Goal: Transaction & Acquisition: Purchase product/service

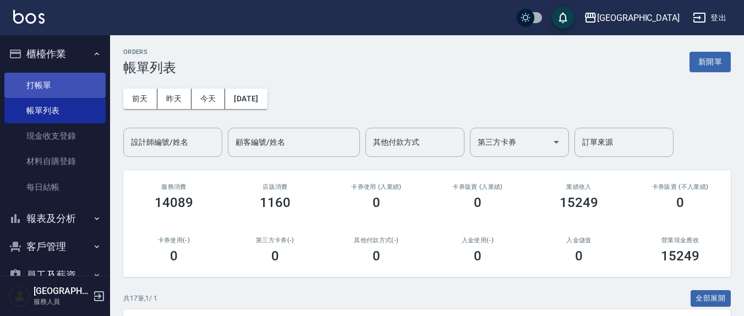
click at [56, 80] on link "打帳單" at bounding box center [54, 85] width 101 height 25
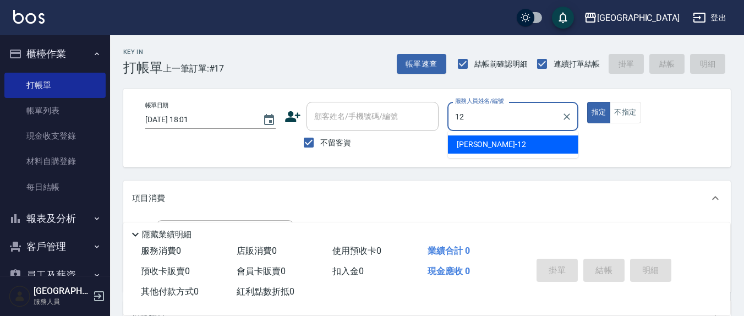
type input "[PERSON_NAME]-12"
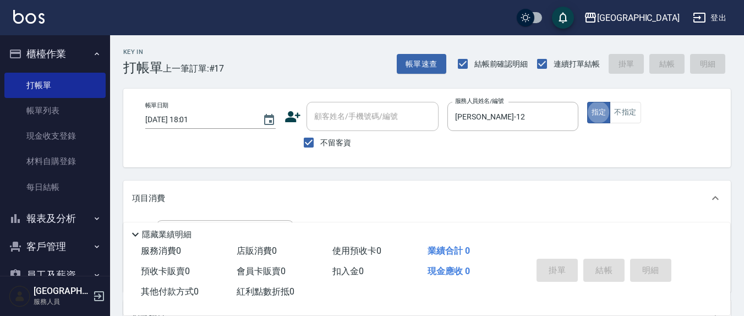
type button "true"
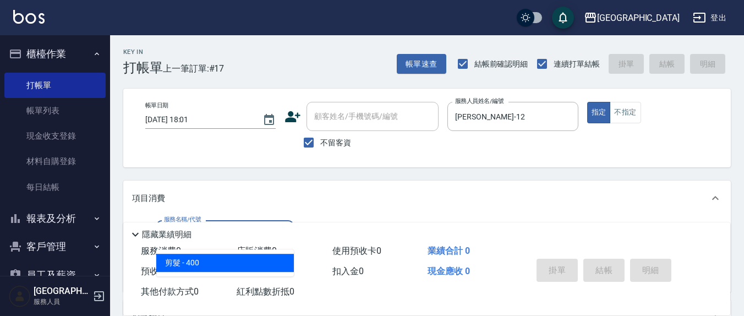
type input "剪髮(401)"
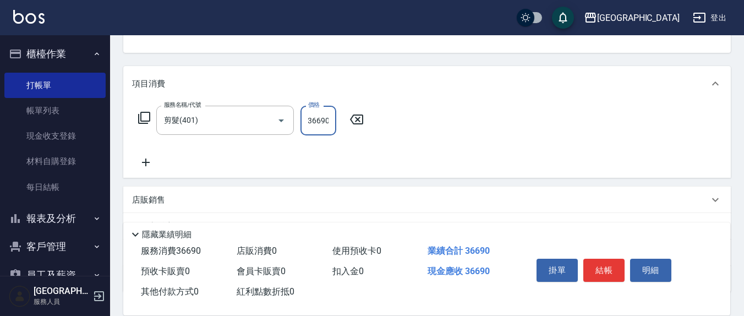
scroll to position [0, 1]
drag, startPoint x: 303, startPoint y: 120, endPoint x: 378, endPoint y: 124, distance: 75.0
click at [377, 124] on div "服務名稱/代號 剪髮(401) 服務名稱/代號 價格 36690 價格" at bounding box center [426, 139] width 607 height 76
type input "350"
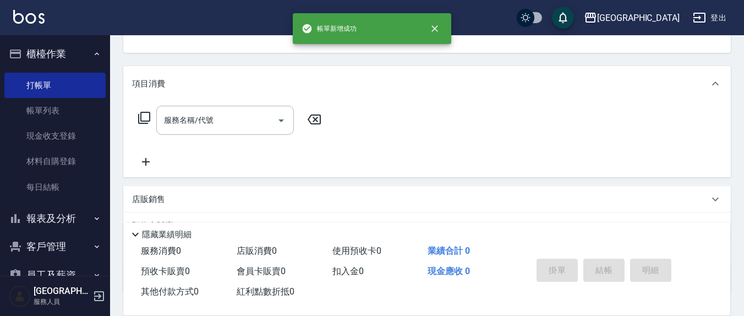
scroll to position [106, 0]
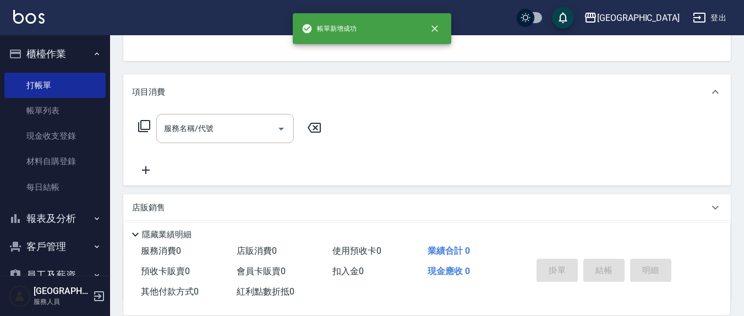
type input "[PERSON_NAME]7"
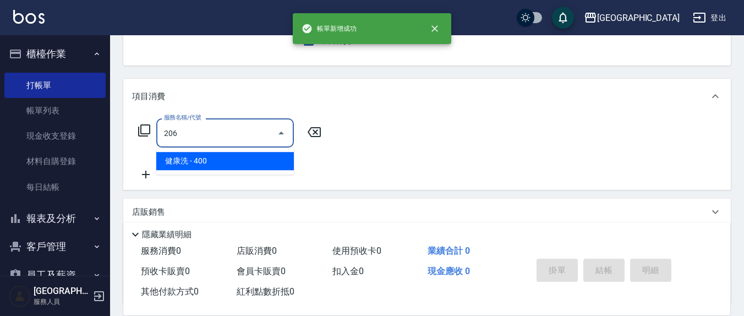
type input "健康洗(206)"
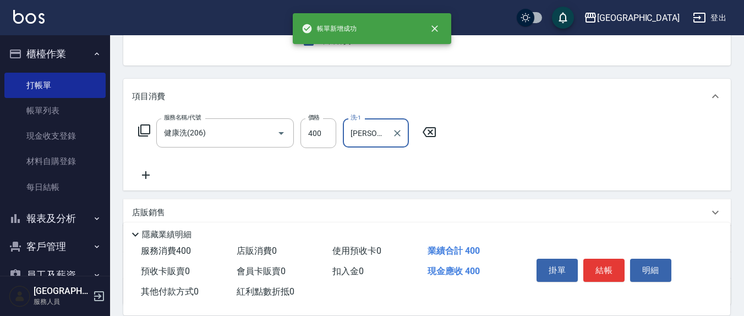
type input "[PERSON_NAME]-8"
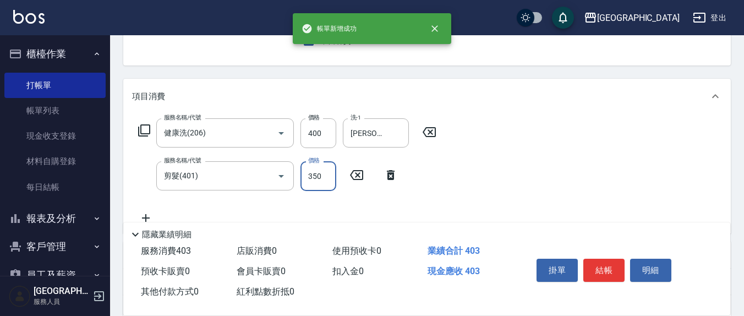
type input "350"
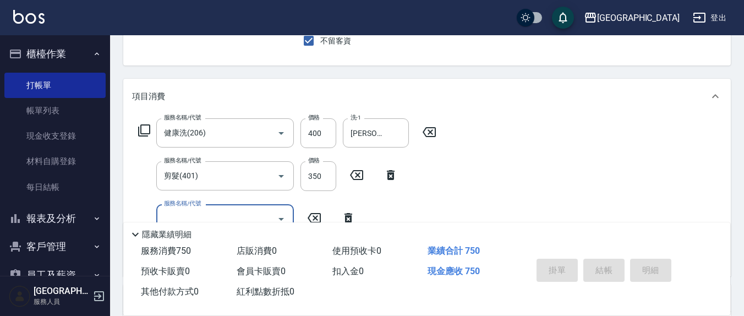
type input "2025/08/23 18:02"
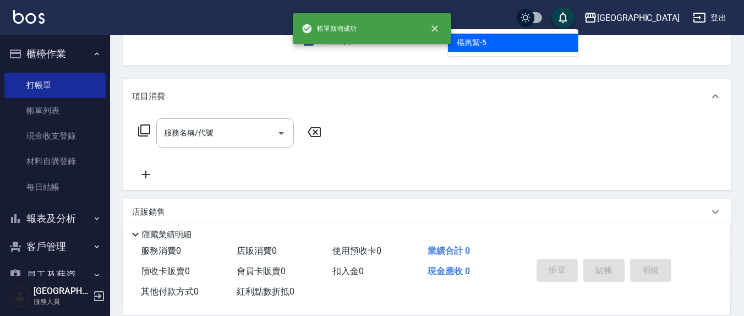
type input "[PERSON_NAME]5"
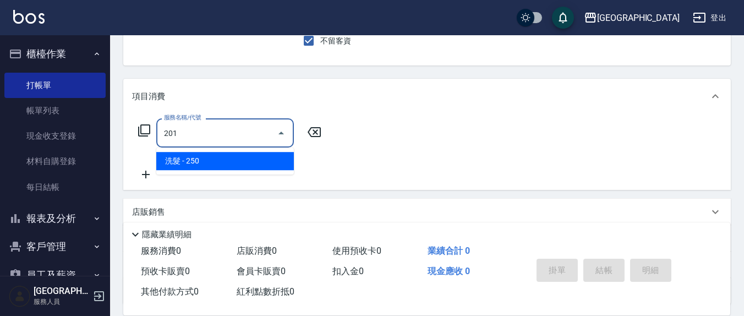
type input "洗髮(201)"
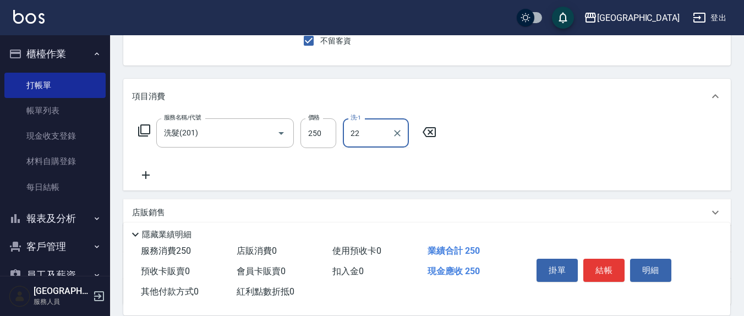
type input "[PERSON_NAME]-22"
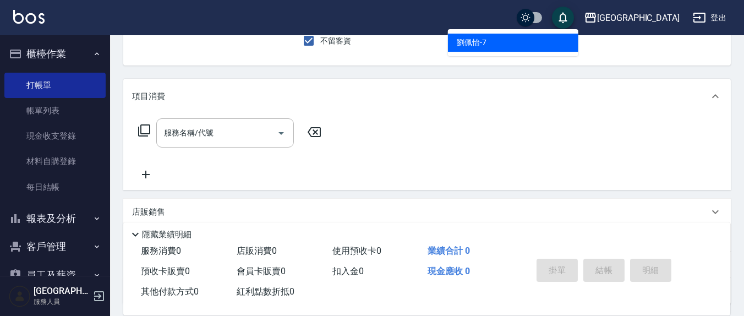
type input "[PERSON_NAME]7"
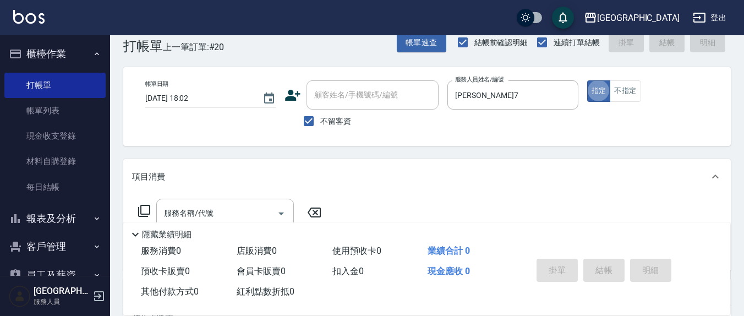
scroll to position [0, 0]
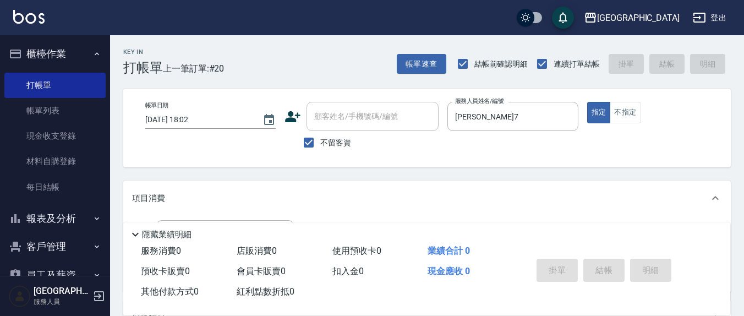
click at [336, 141] on span "不留客資" at bounding box center [335, 143] width 31 height 12
click at [320, 141] on input "不留客資" at bounding box center [308, 142] width 23 height 23
checkbox input "false"
click at [279, 114] on button "Choose date, selected date is 2025-08-23" at bounding box center [269, 120] width 26 height 26
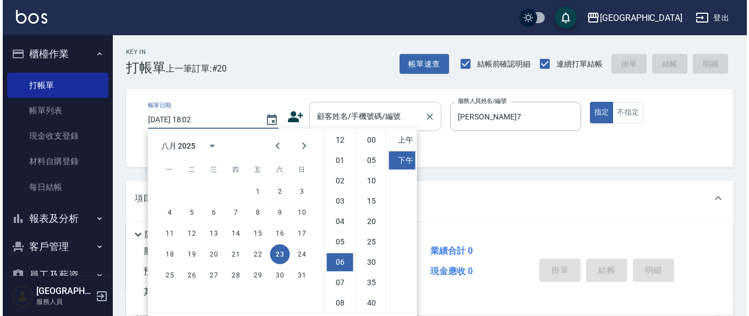
scroll to position [61, 0]
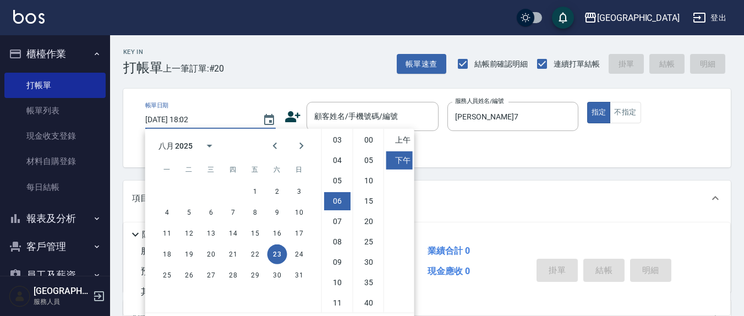
click at [348, 111] on div "顧客姓名/手機號碼/編號 顧客姓名/手機號碼/編號" at bounding box center [372, 116] width 132 height 29
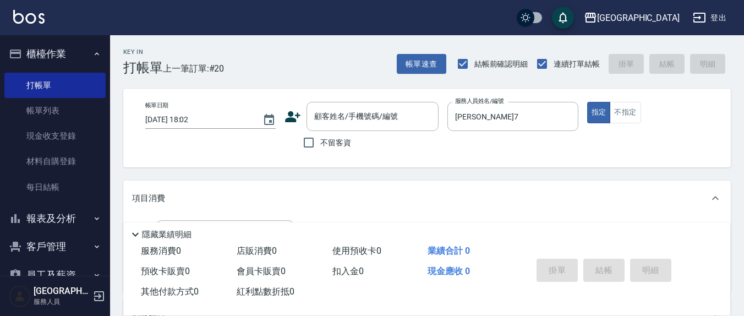
click at [299, 116] on icon at bounding box center [292, 116] width 17 height 17
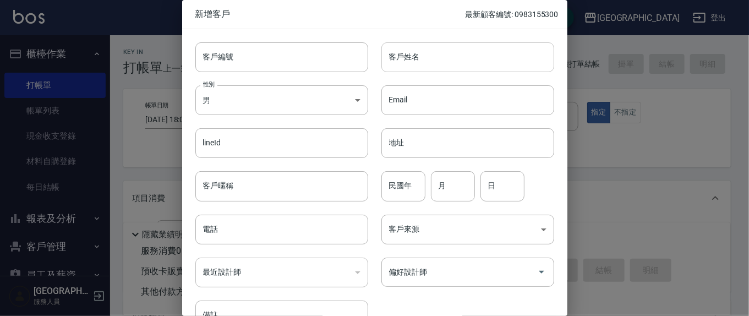
click at [421, 68] on input "客戶姓名" at bounding box center [467, 57] width 173 height 30
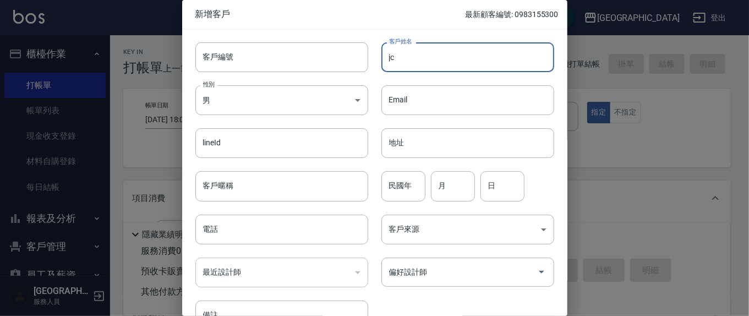
type input "j"
type input "黃品儒"
click at [393, 177] on div "民國年 民國年" at bounding box center [403, 186] width 44 height 30
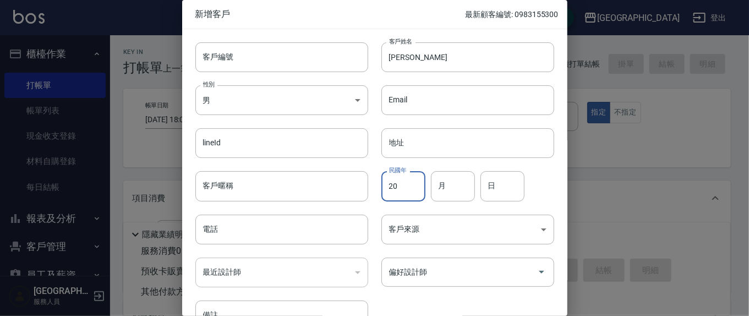
type input "2"
type input "12"
type input "18"
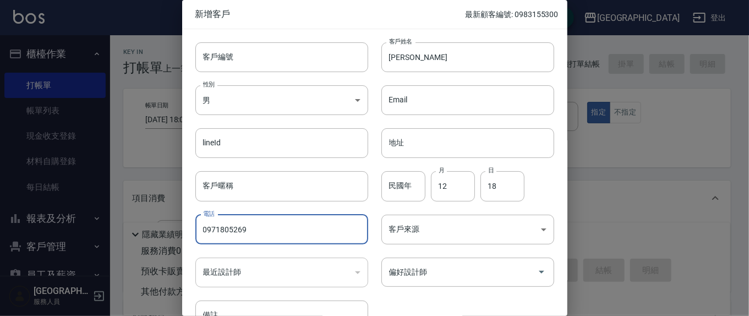
drag, startPoint x: 256, startPoint y: 233, endPoint x: 199, endPoint y: 228, distance: 56.9
click at [199, 228] on input "0971805269" at bounding box center [281, 230] width 173 height 30
click at [268, 231] on input "0971805269" at bounding box center [281, 230] width 173 height 30
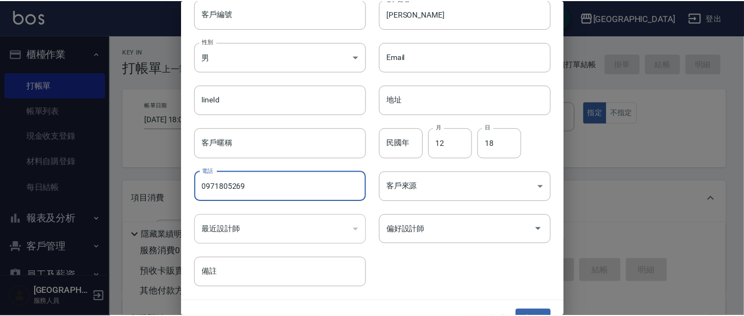
scroll to position [65, 0]
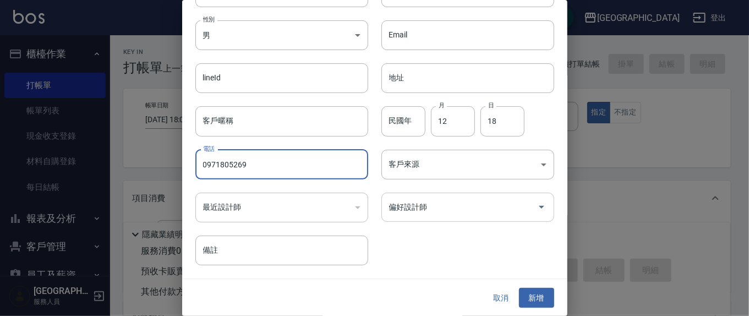
type input "0971805269"
click at [435, 213] on input "偏好設計師" at bounding box center [459, 207] width 146 height 19
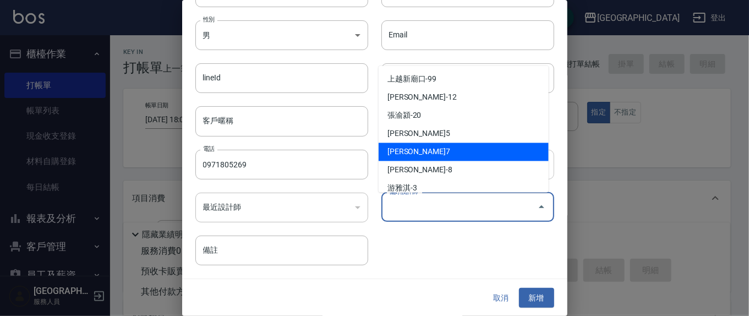
click at [406, 147] on li "[PERSON_NAME]7" at bounding box center [464, 152] width 170 height 18
type input "劉佩怡"
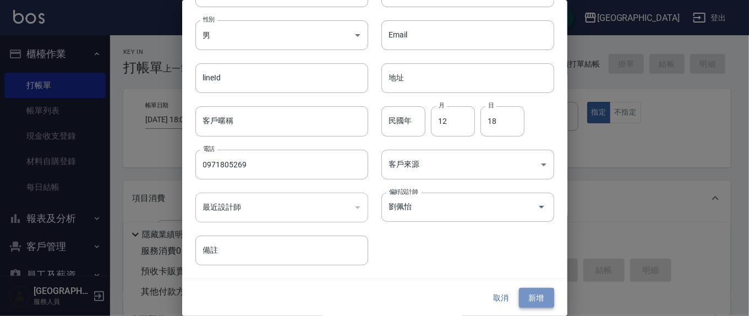
click at [536, 300] on button "新增" at bounding box center [536, 298] width 35 height 20
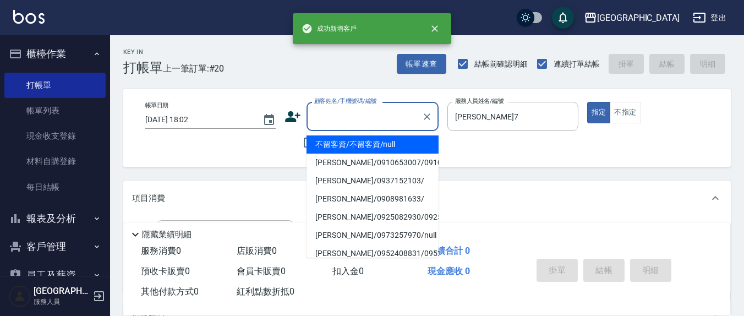
click at [380, 117] on input "顧客姓名/手機號碼/編號" at bounding box center [364, 116] width 106 height 19
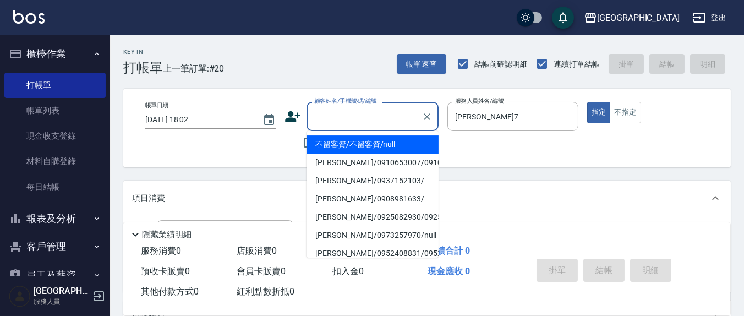
click at [268, 147] on div "帳單日期 2025/08/23 18:02 顧客姓名/手機號碼/編號 顧客姓名/手機號碼/編號 不留客資 服務人員姓名/編號 劉佩怡-7 服務人員姓名/編號 …" at bounding box center [426, 128] width 581 height 52
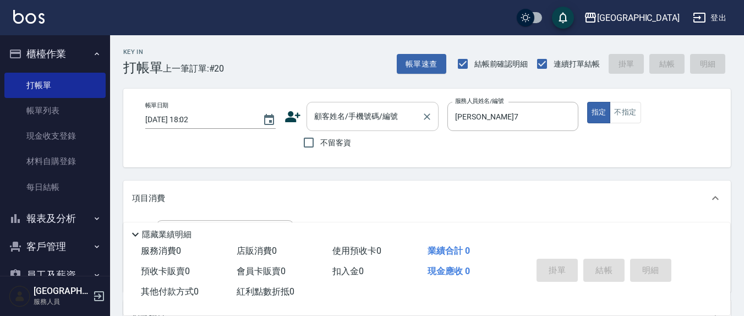
click at [359, 126] on div "顧客姓名/手機號碼/編號" at bounding box center [372, 116] width 132 height 29
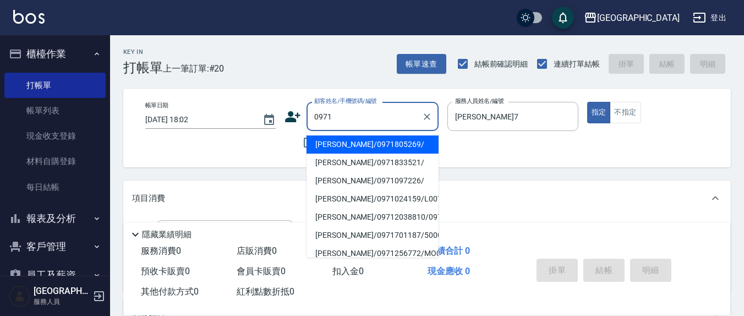
click at [337, 141] on li "黃品儒/0971805269/" at bounding box center [372, 144] width 132 height 18
type input "黃品儒/0971805269/"
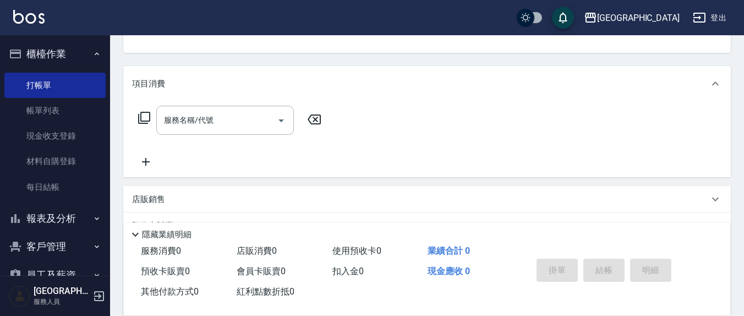
scroll to position [106, 0]
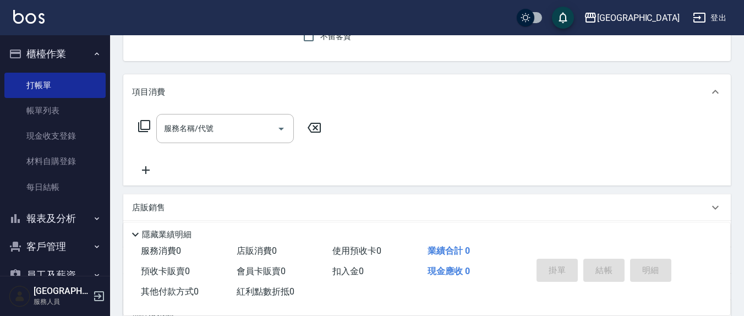
click at [208, 129] on div "服務名稱/代號 服務名稱/代號" at bounding box center [225, 128] width 138 height 29
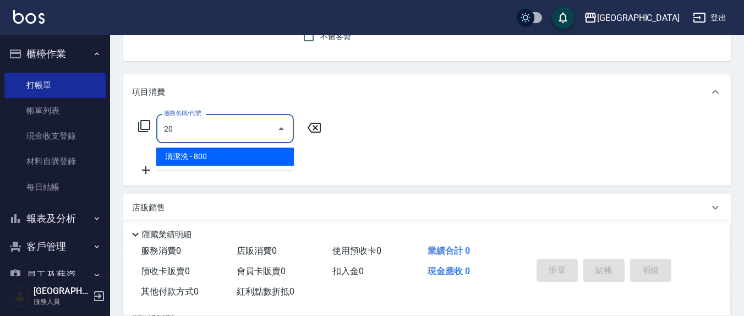
type input "2"
type input "3"
type input "效能離子燙1500(308)"
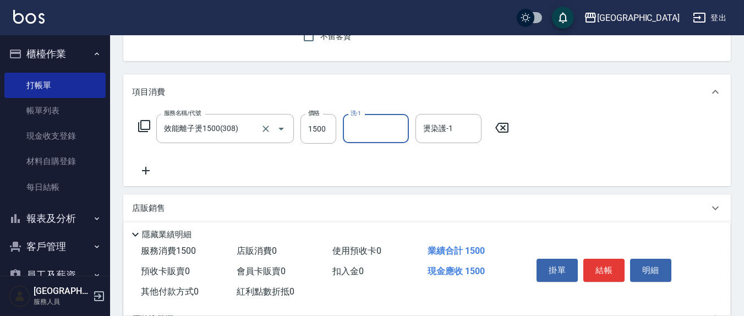
type input "7"
type input "韋羽蕎-21"
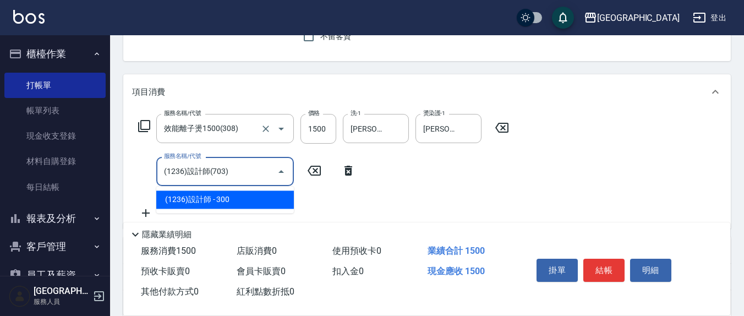
type input "(1236)設計師(703)"
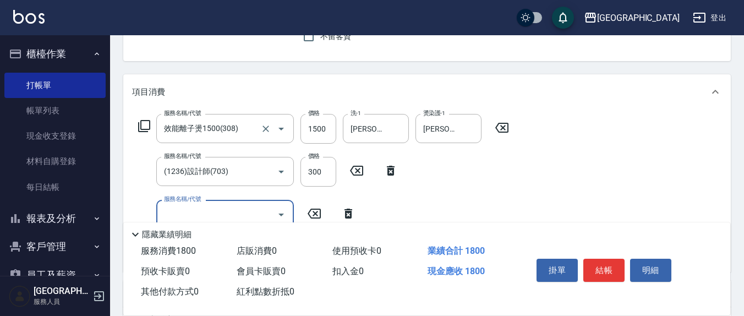
type input "8"
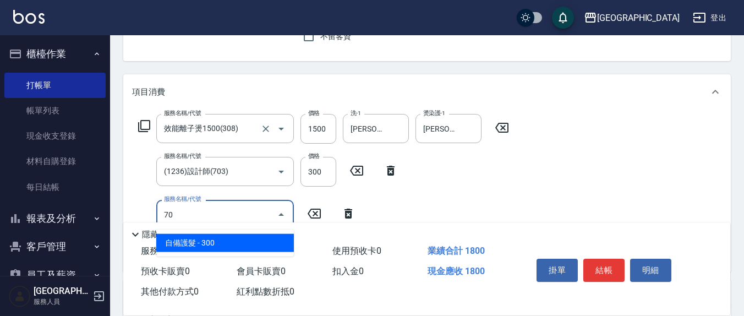
type input "7"
type input "TG護髮素(潤絲)(807)"
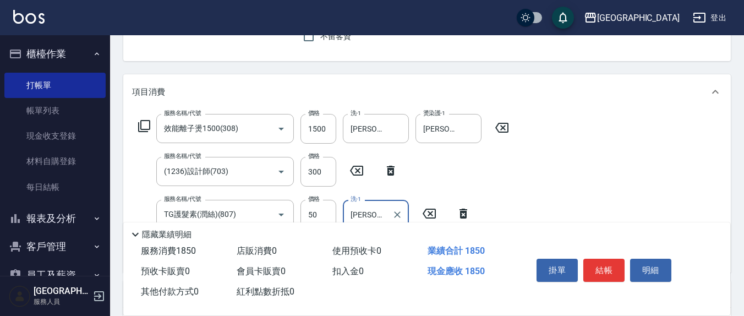
type input "韋羽蕎-21"
click at [515, 188] on div "服務名稱/代號 效能離子燙1500(308) 服務名稱/代號 價格 1500 價格 洗-1 韋羽蕎-21 洗-1 燙染護-1 韋羽蕎-21 燙染護-1 服務名…" at bounding box center [323, 188] width 383 height 149
click at [244, 128] on input "效能離子燙1500(308)" at bounding box center [209, 128] width 97 height 19
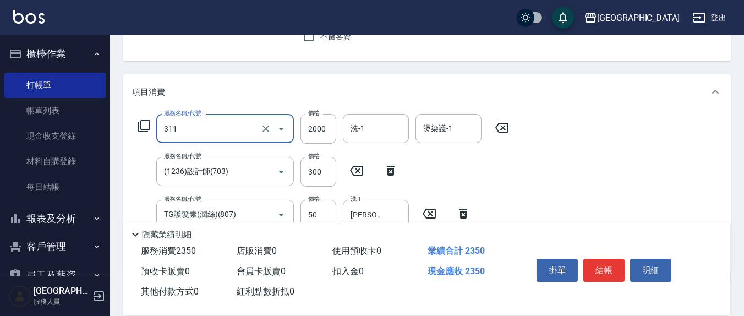
type input "生化離子燙2000(311)"
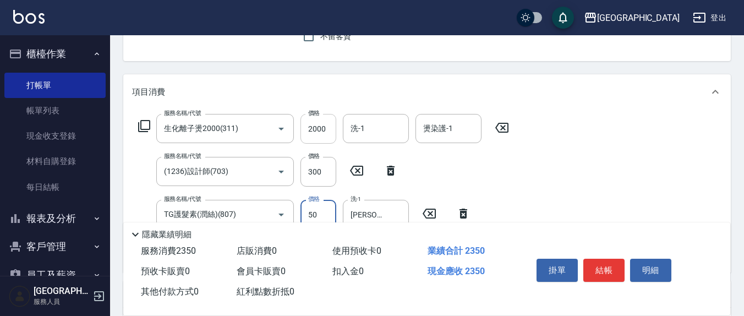
click at [325, 135] on input "2000" at bounding box center [318, 129] width 36 height 30
type input "1700"
type input "韋羽蕎-21"
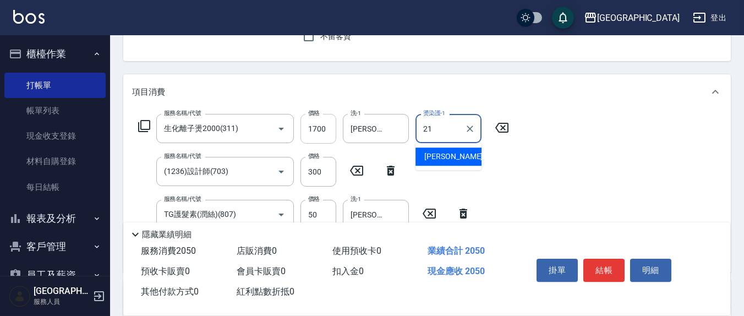
type input "韋羽蕎-21"
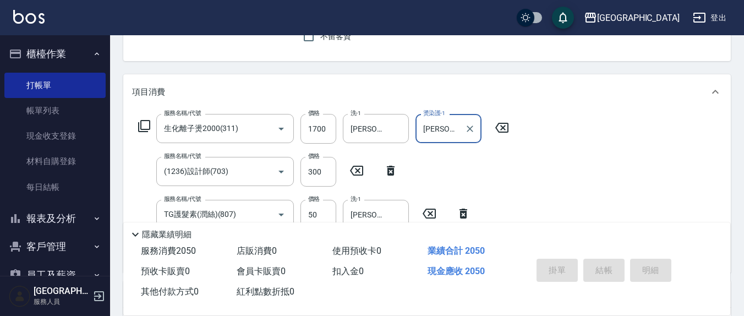
type input "2025/08/23 18:04"
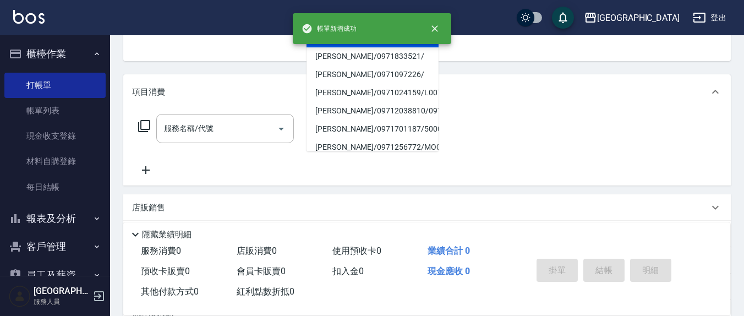
type input "黃品儒/0971805269/"
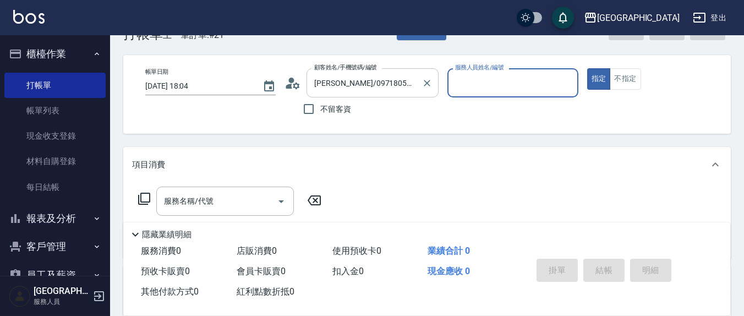
scroll to position [0, 0]
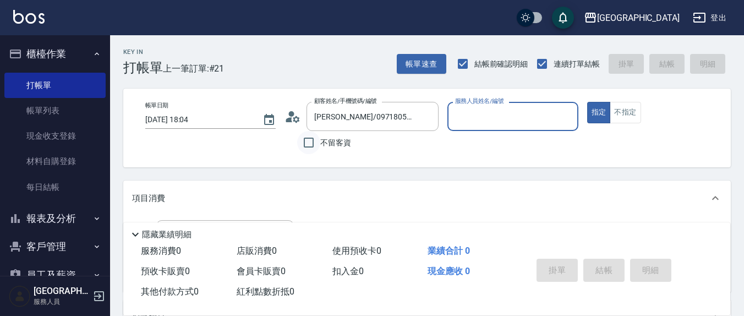
click at [309, 138] on input "不留客資" at bounding box center [308, 142] width 23 height 23
checkbox input "true"
type input "陳淑華/0909531235/"
click at [326, 138] on span "不留客資" at bounding box center [335, 143] width 31 height 12
click at [320, 138] on input "不留客資" at bounding box center [308, 142] width 23 height 23
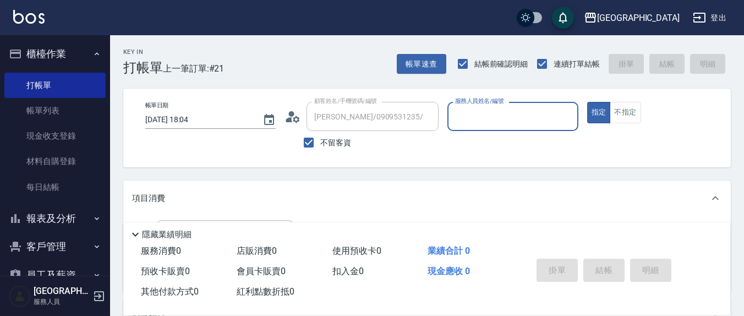
checkbox input "false"
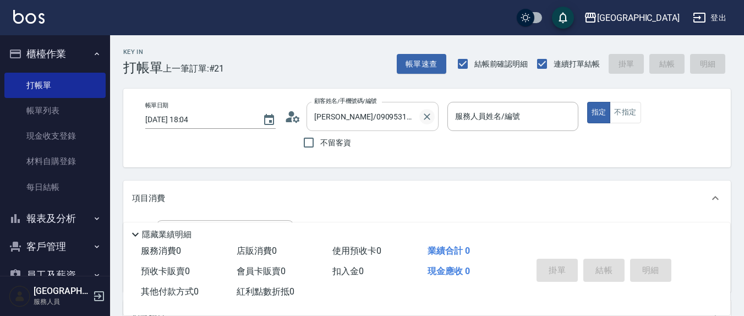
click at [429, 113] on icon "Clear" at bounding box center [427, 116] width 7 height 7
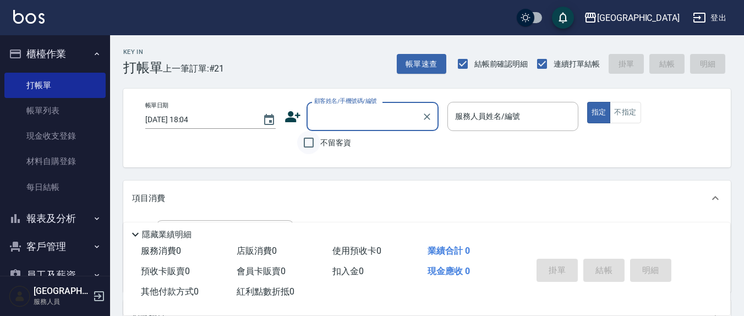
click at [316, 140] on input "不留客資" at bounding box center [308, 142] width 23 height 23
checkbox input "true"
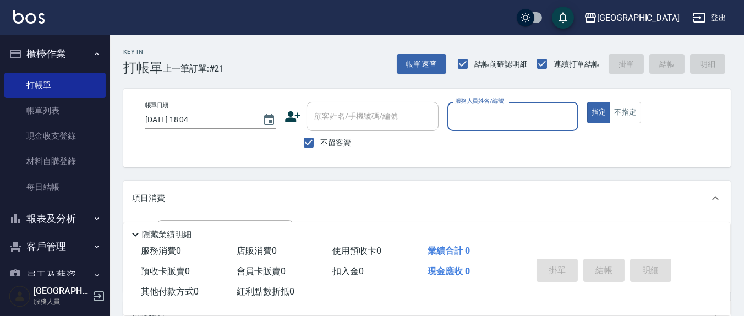
click at [487, 121] on input "服務人員姓名/編號" at bounding box center [512, 116] width 120 height 19
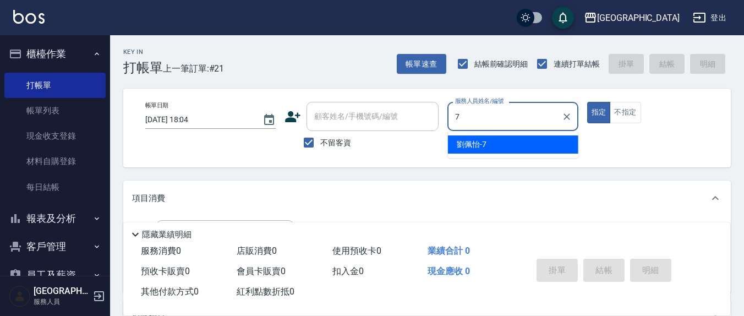
type input "劉佩怡-7"
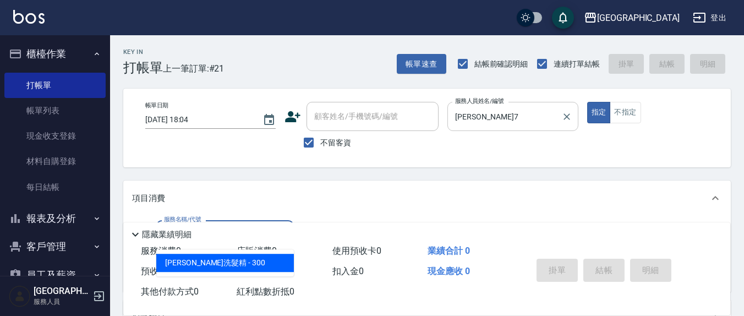
type input "歐娜洗髮精(210)"
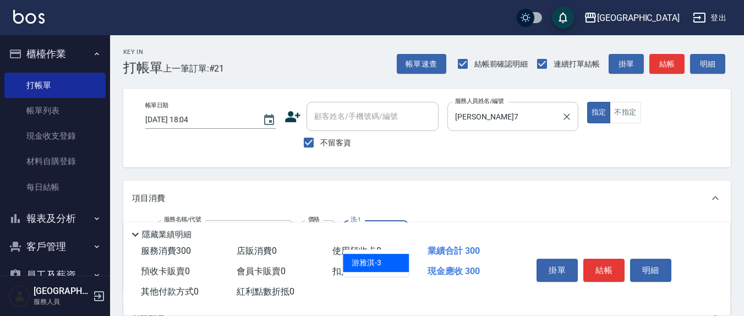
type input "游雅淇-3"
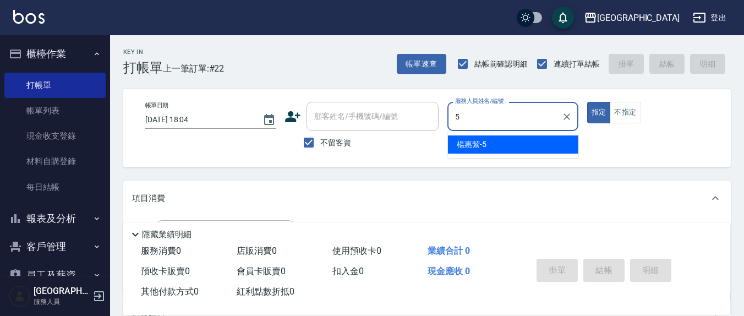
type input "楊惠絜-5"
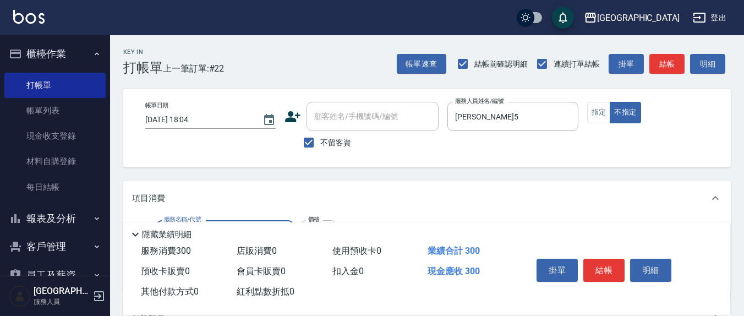
type input "歐娜洗髮精(210)"
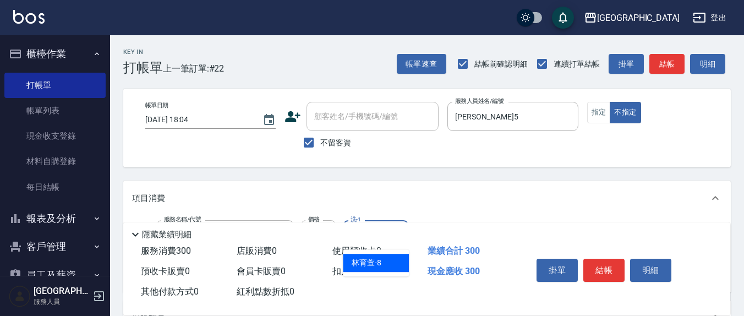
type input "林育萱-8"
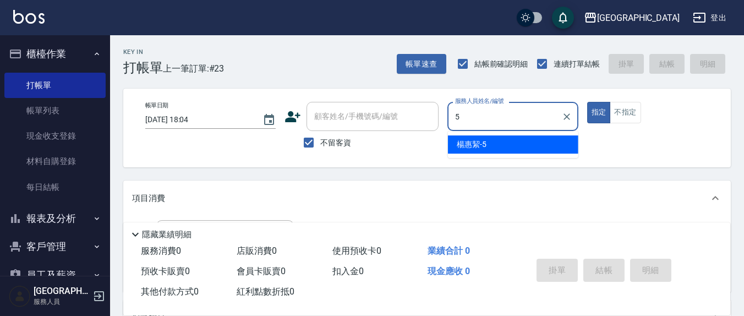
type input "楊惠絜-5"
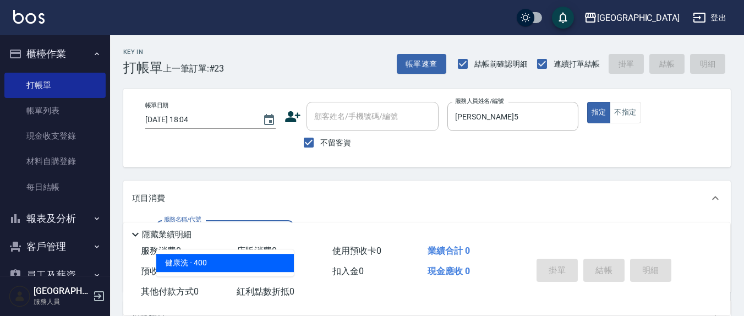
type input "健康洗(206)"
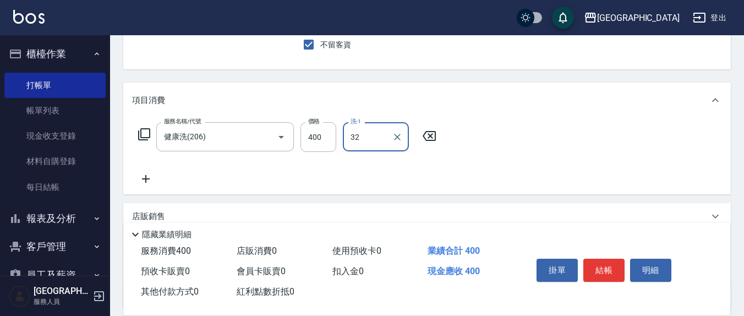
scroll to position [114, 0]
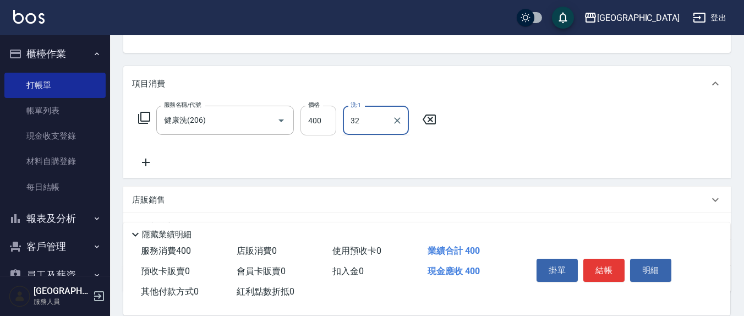
drag, startPoint x: 363, startPoint y: 129, endPoint x: 319, endPoint y: 130, distance: 44.0
click at [317, 130] on div "服務名稱/代號 健康洗(206) 服務名稱/代號 價格 400 價格 洗-1 32 洗-1" at bounding box center [287, 121] width 311 height 30
type input "游雅淇-3"
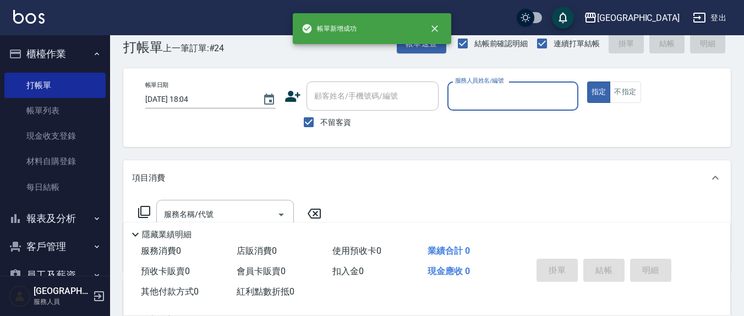
scroll to position [0, 0]
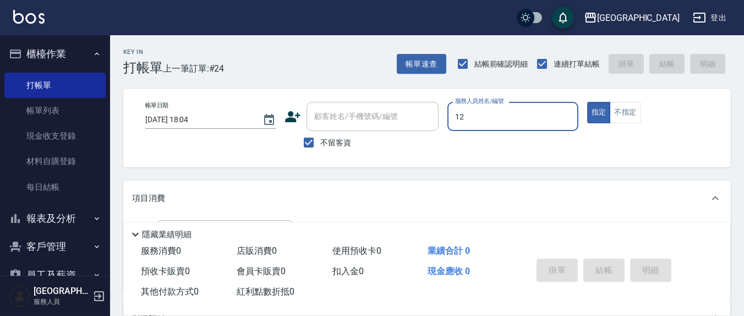
type input "呂桂花-12"
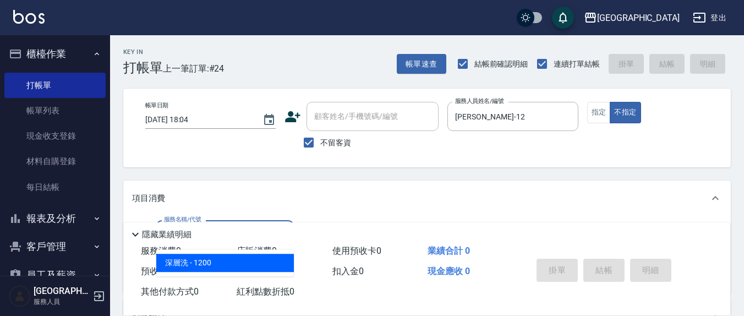
type input "深層洗(208)"
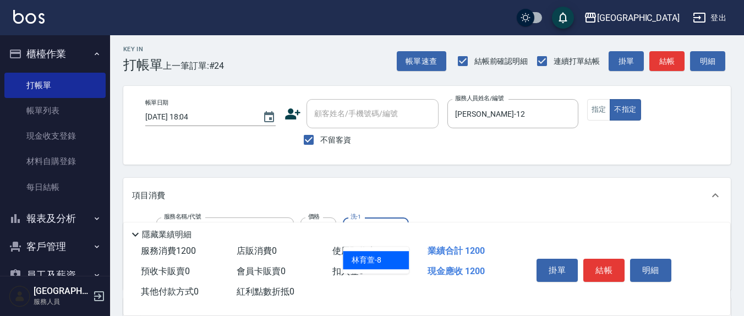
scroll to position [114, 0]
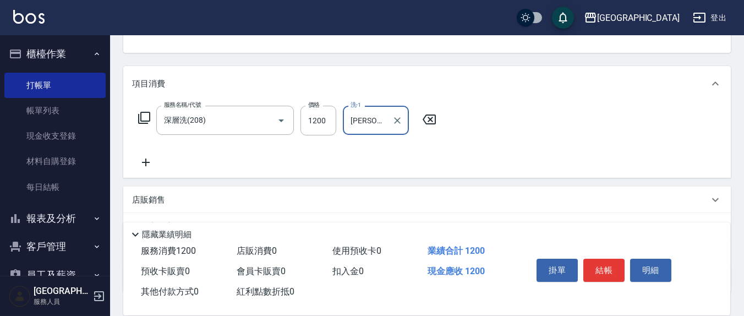
type input "林育萱-8"
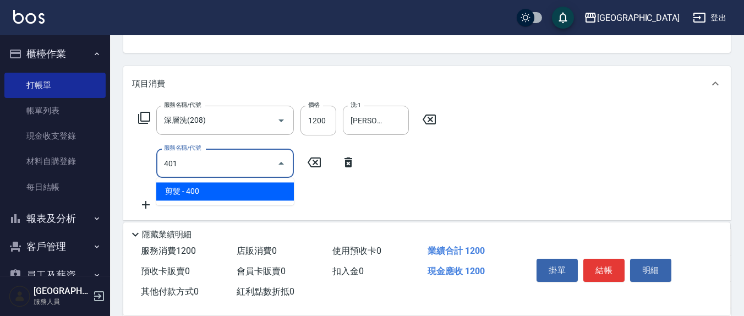
type input "剪髮(401)"
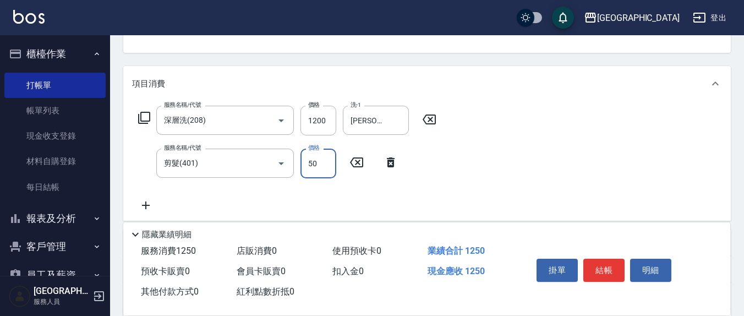
type input "50"
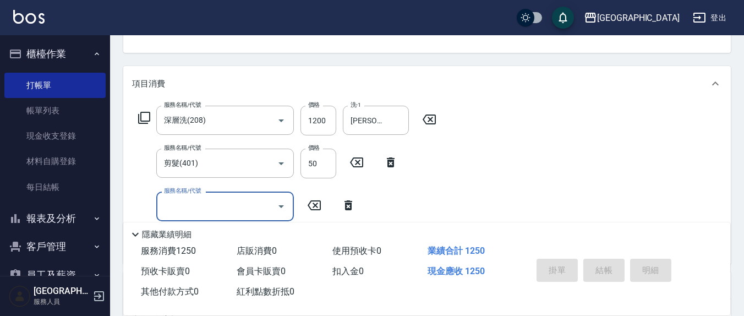
type input "2025/08/23 18:05"
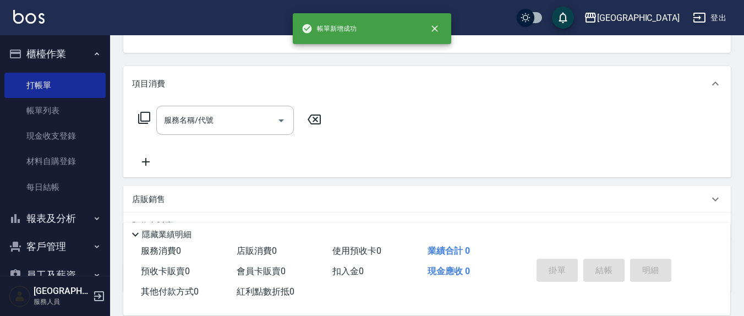
scroll to position [106, 0]
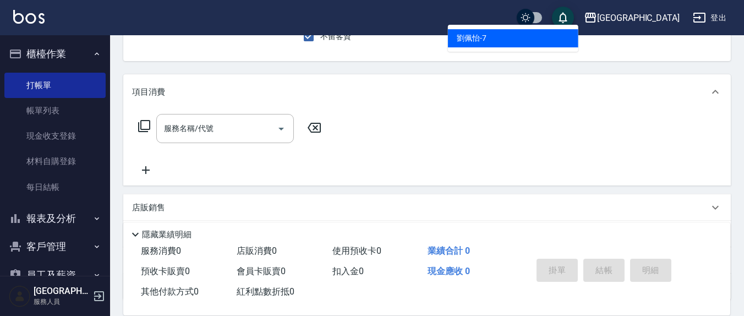
type input "劉佩怡-7"
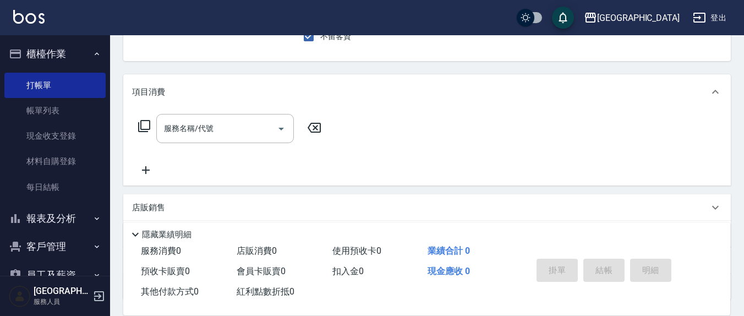
scroll to position [102, 0]
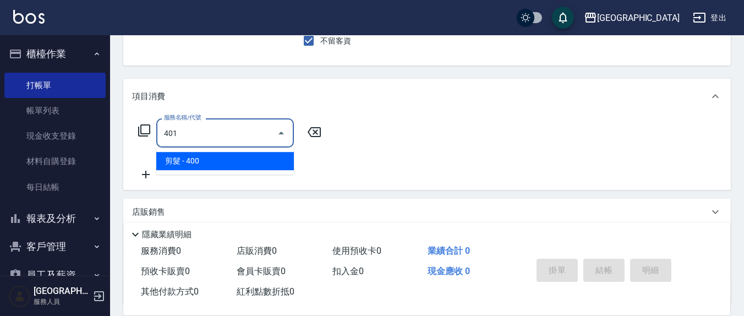
type input "剪髮(401)"
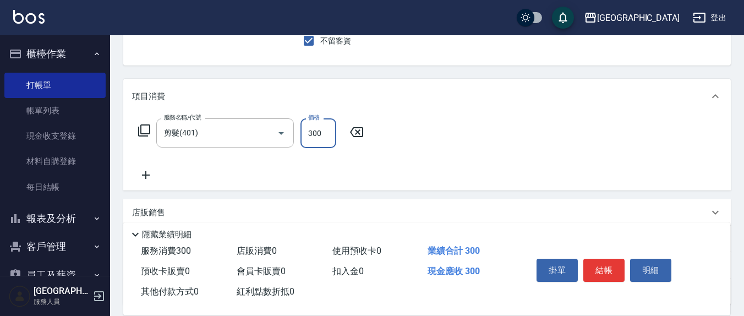
type input "300"
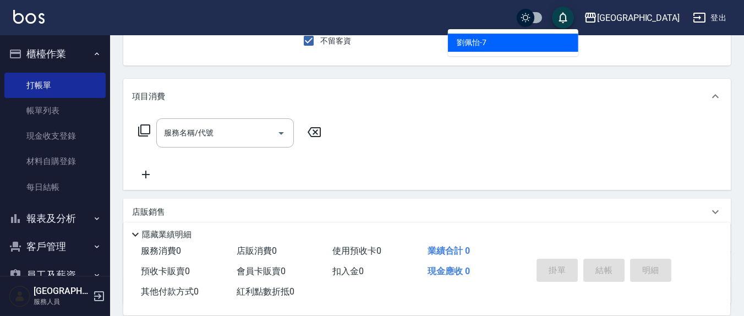
type input "劉佩怡-7"
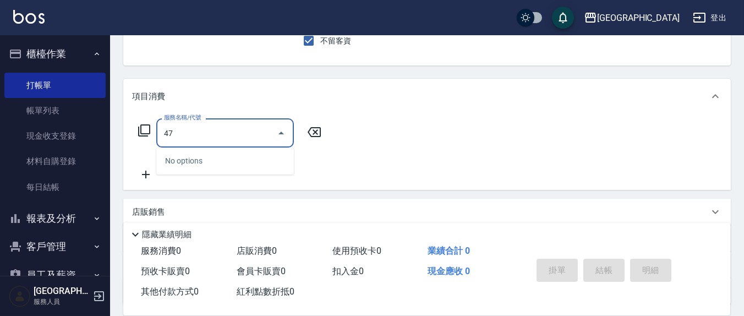
type input "4"
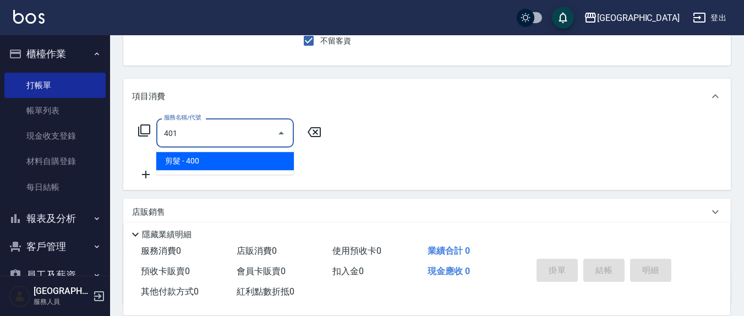
type input "剪髮(401)"
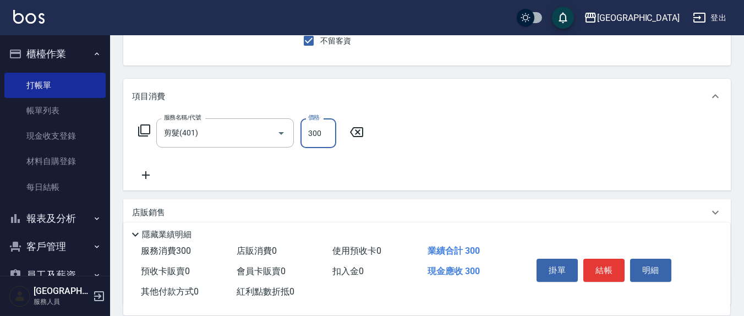
type input "300"
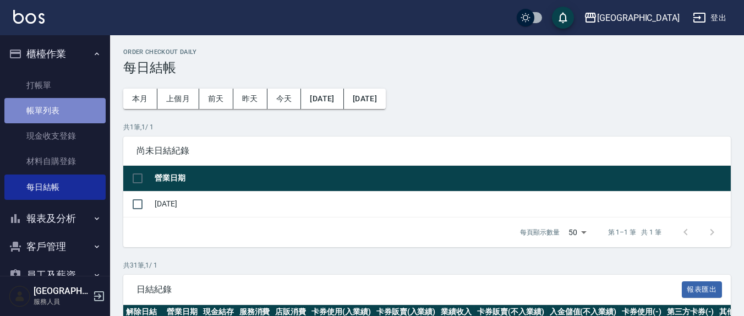
drag, startPoint x: 0, startPoint y: 0, endPoint x: 68, endPoint y: 111, distance: 129.9
click at [68, 111] on link "帳單列表" at bounding box center [54, 110] width 101 height 25
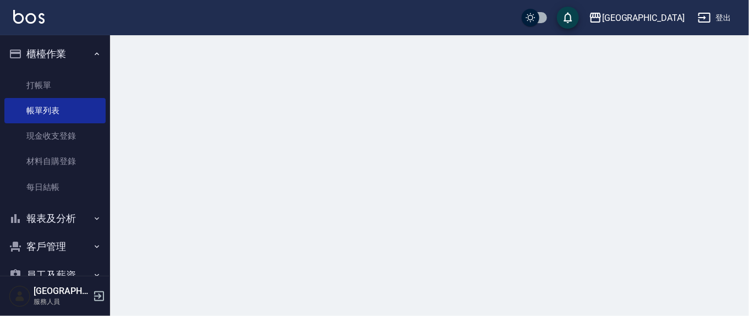
click at [48, 75] on link "打帳單" at bounding box center [54, 85] width 101 height 25
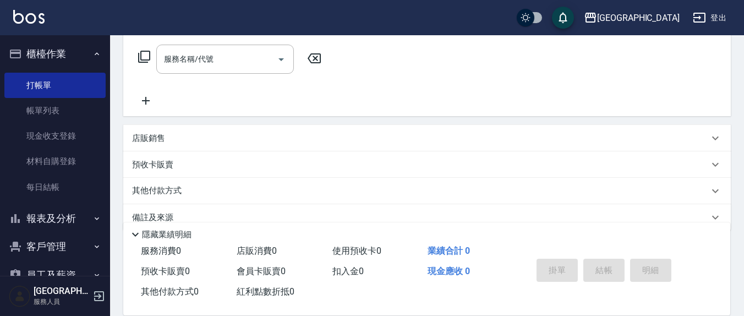
scroll to position [194, 0]
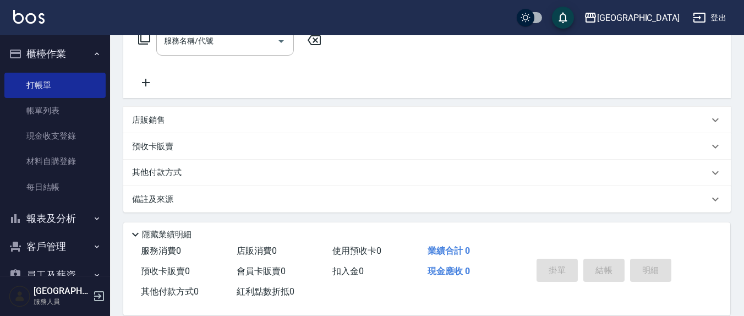
click at [192, 116] on div "店販銷售" at bounding box center [420, 120] width 577 height 12
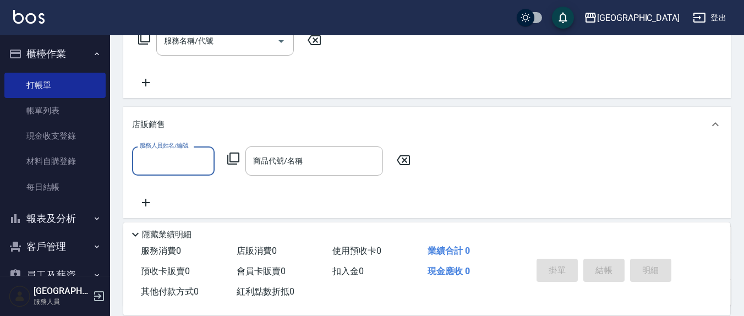
scroll to position [0, 0]
click at [305, 171] on div "商品代號/名稱" at bounding box center [314, 160] width 138 height 29
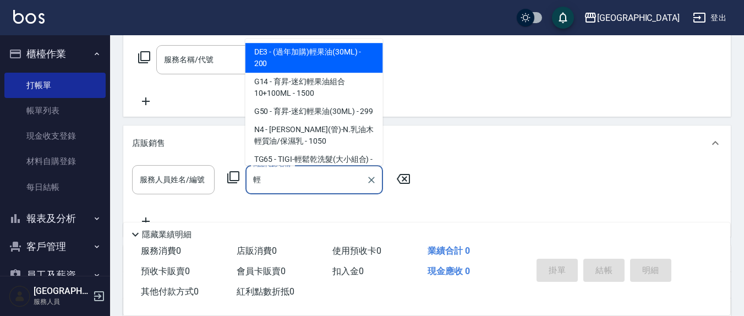
scroll to position [194, 0]
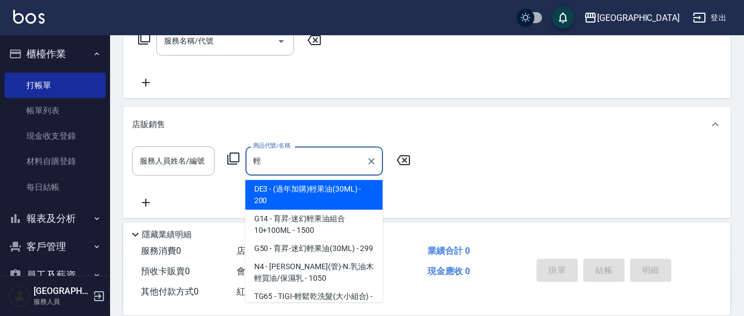
click at [306, 187] on span "DE3 - (過年加購)輕果油(30ML) - 200" at bounding box center [314, 195] width 138 height 30
type input "(過年加購)輕果油(30ML)"
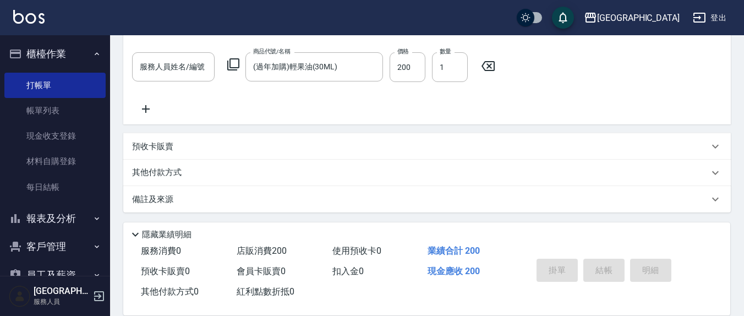
scroll to position [59, 0]
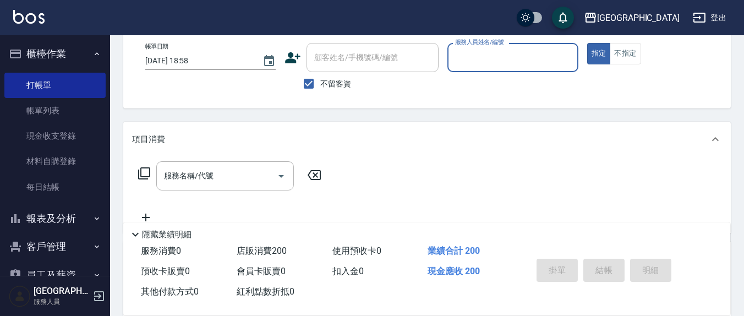
click at [478, 57] on input "服務人員姓名/編號" at bounding box center [512, 57] width 120 height 19
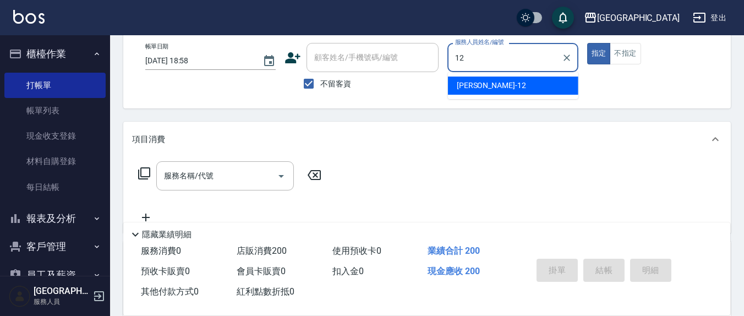
type input "12"
type button "true"
type input "[PERSON_NAME]-12"
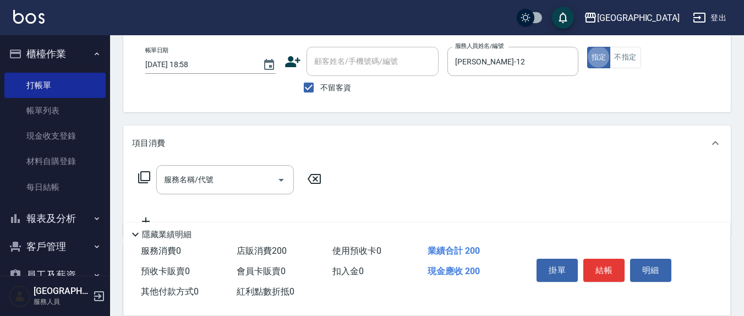
scroll to position [0, 0]
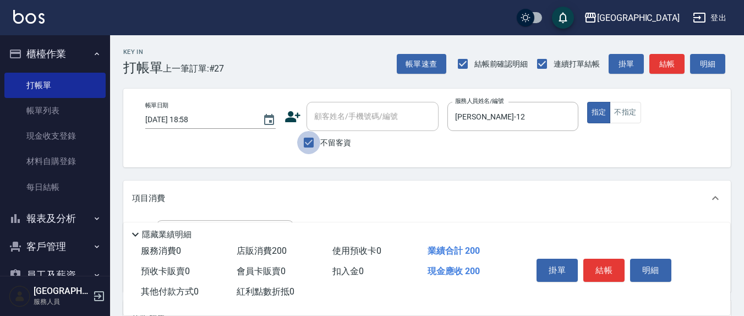
click at [305, 140] on input "不留客資" at bounding box center [308, 142] width 23 height 23
checkbox input "false"
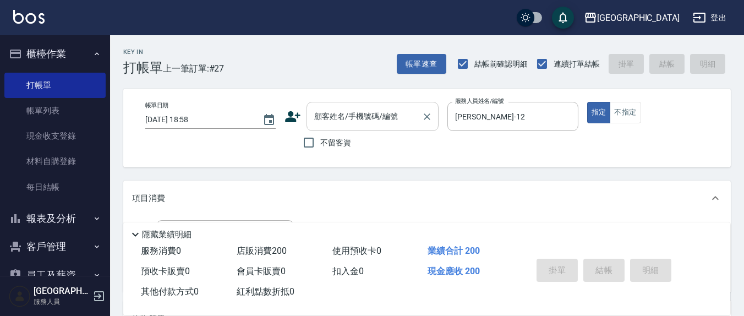
click at [326, 123] on input "顧客姓名/手機號碼/編號" at bounding box center [364, 116] width 106 height 19
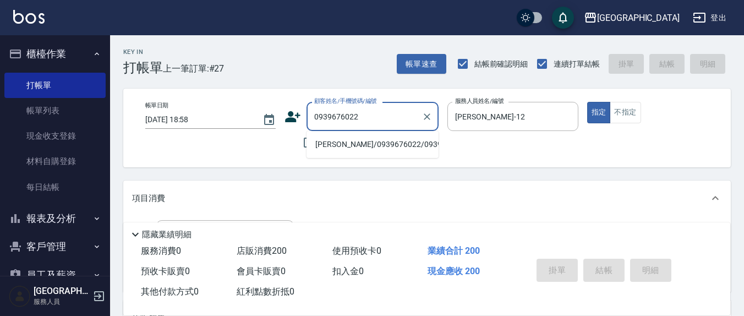
click at [357, 153] on li "[PERSON_NAME]/0939676022/0939676022" at bounding box center [372, 144] width 132 height 18
type input "[PERSON_NAME]/0939676022/0939676022"
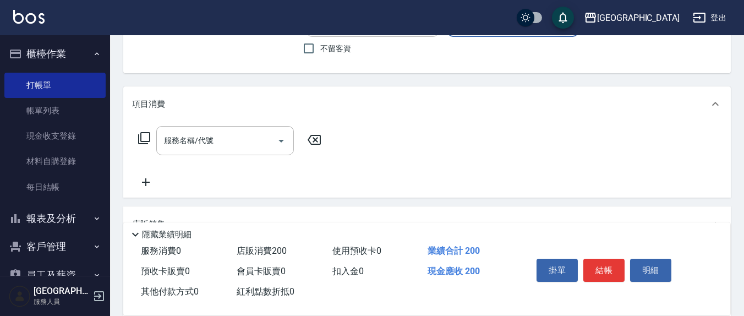
scroll to position [114, 0]
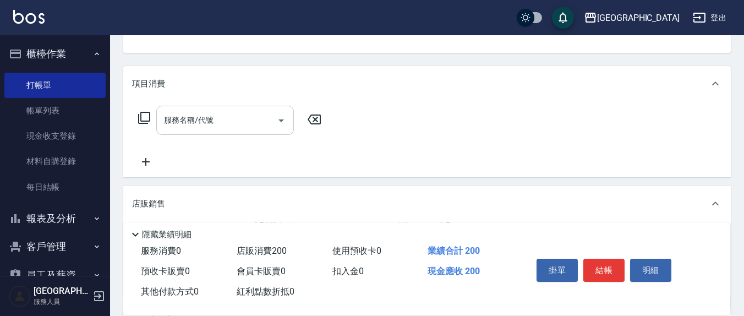
click at [250, 124] on input "服務名稱/代號" at bounding box center [216, 120] width 111 height 19
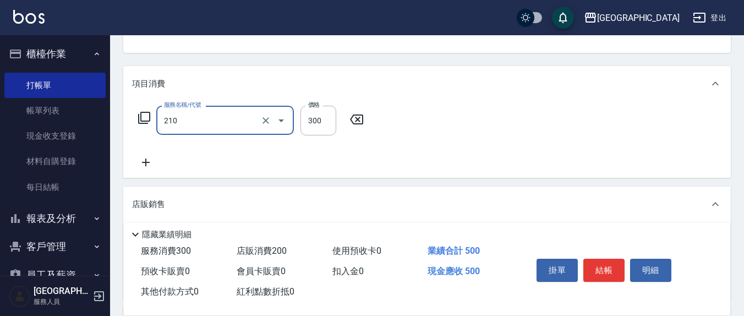
type input "歐娜洗髮精(210)"
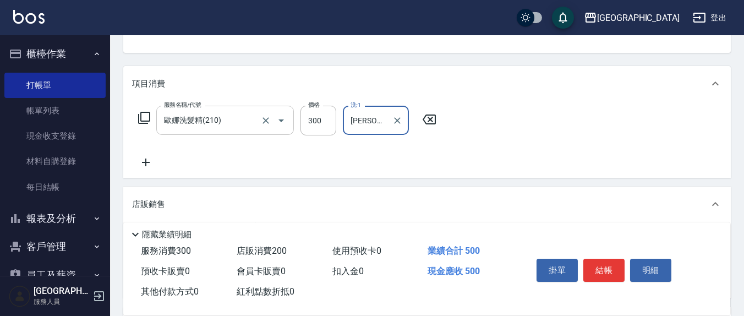
type input "[PERSON_NAME]-22"
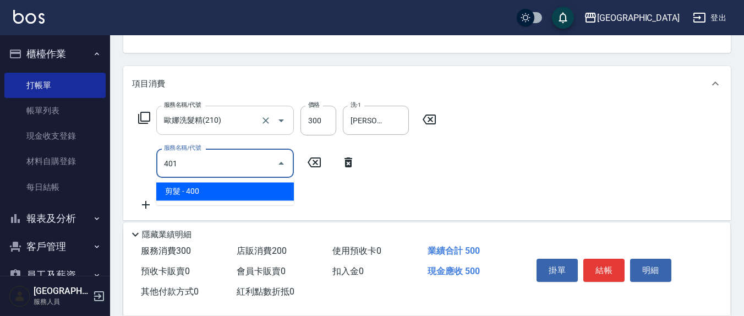
type input "剪髮(401)"
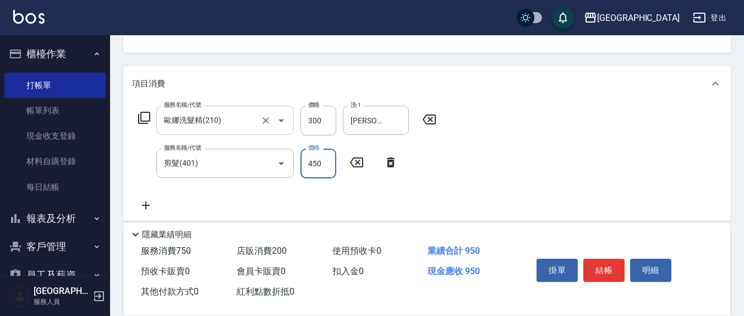
type input "450"
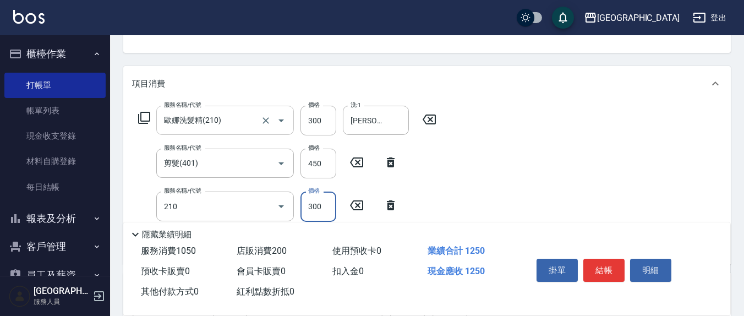
type input "歐娜洗髮精(210)"
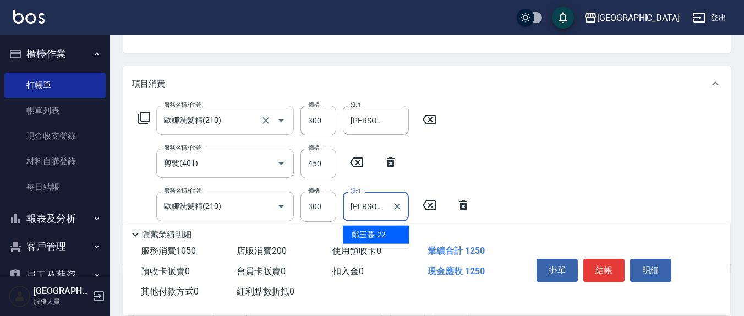
type input "鄭玉蔓-22"
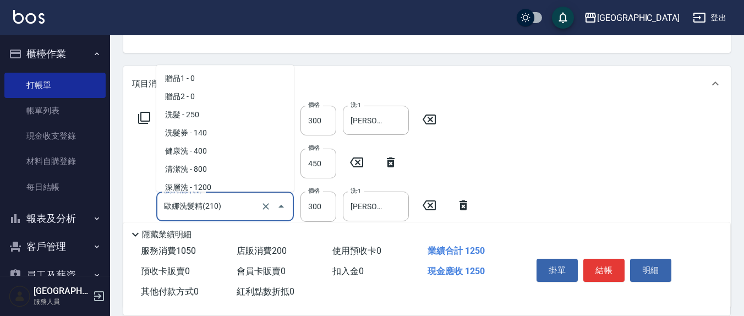
click at [247, 205] on input "歐娜洗髮精(210)" at bounding box center [209, 205] width 97 height 19
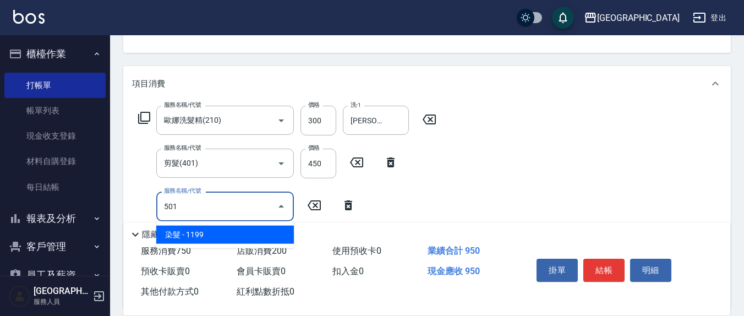
scroll to position [0, 0]
type input "染髮(501)"
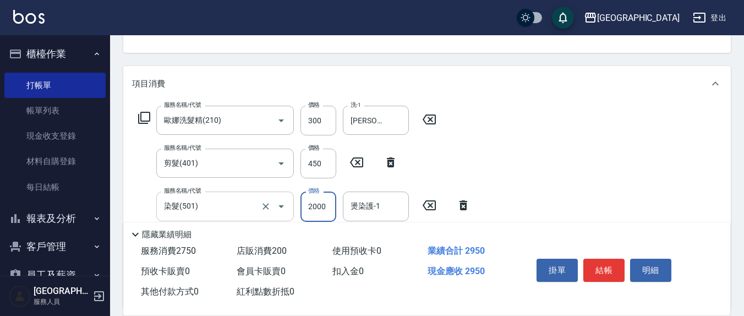
type input "2000"
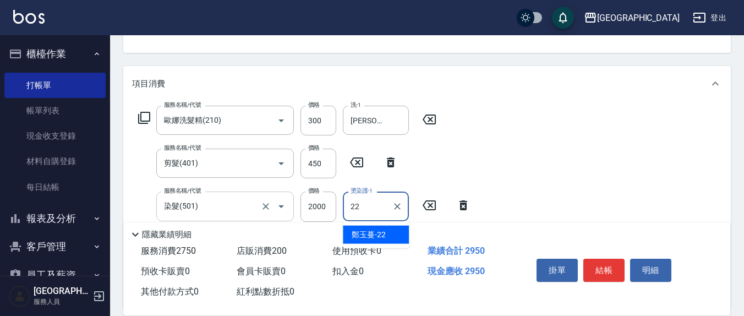
type input "鄭玉蔓-22"
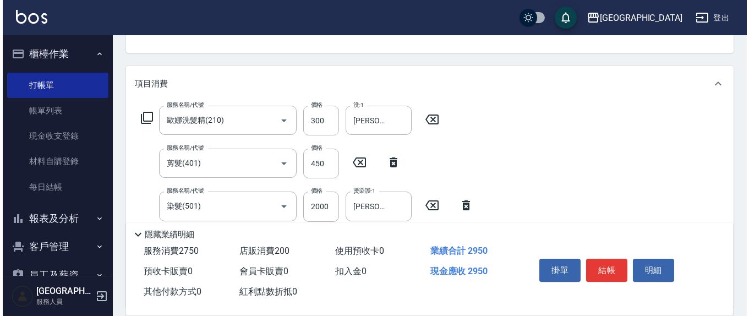
scroll to position [344, 0]
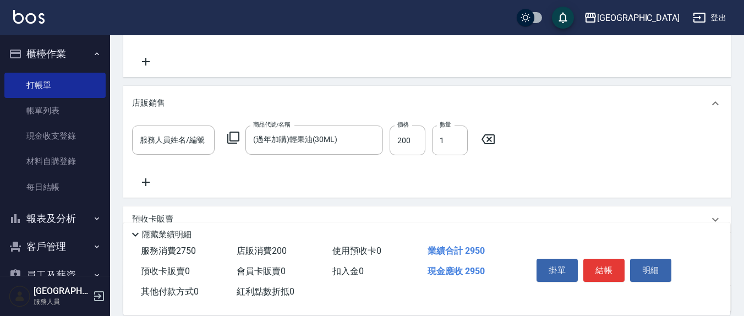
click at [160, 141] on div "服務人員姓名/編號 服務人員姓名/編號" at bounding box center [173, 140] width 83 height 30
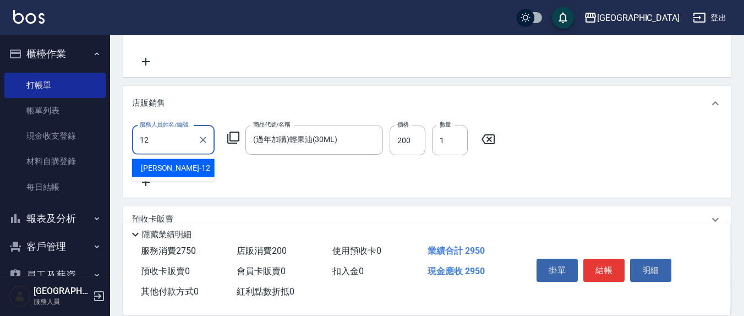
type input "呂桂花-12"
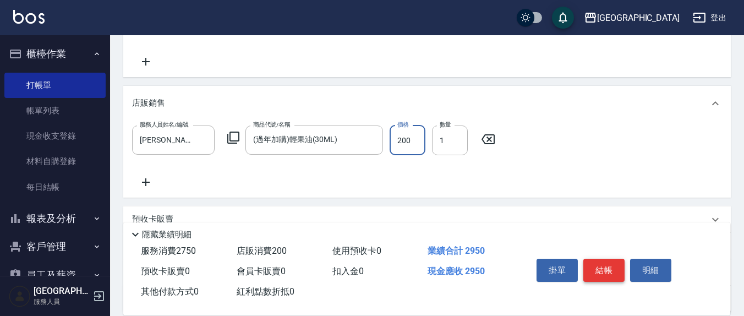
click at [599, 269] on button "結帳" at bounding box center [603, 270] width 41 height 23
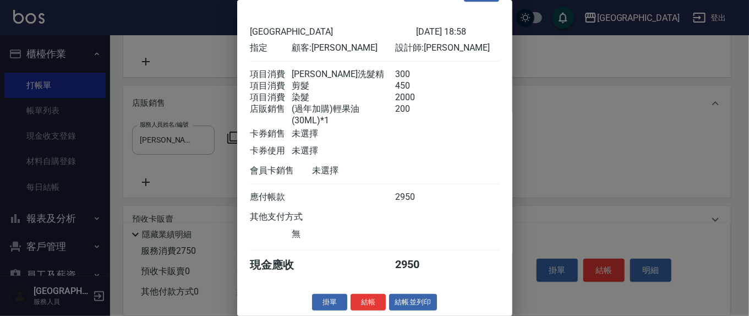
scroll to position [42, 0]
click at [370, 302] on button "結帳" at bounding box center [367, 302] width 35 height 17
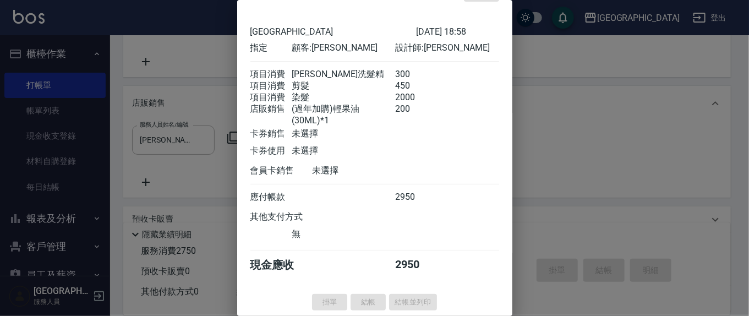
type input "2025/08/23 19:06"
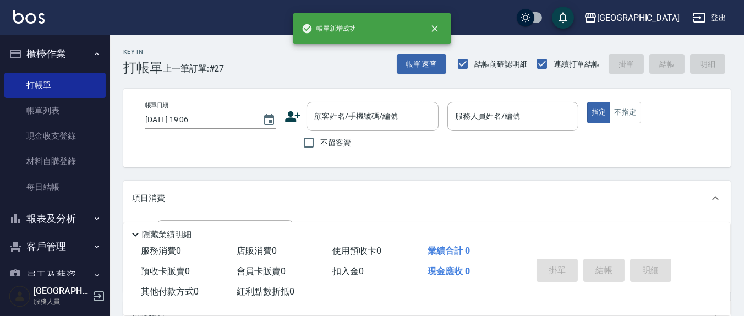
scroll to position [0, 0]
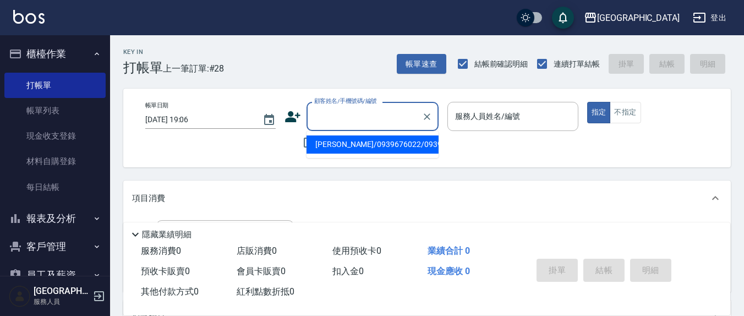
click at [369, 123] on input "顧客姓名/手機號碼/編號" at bounding box center [364, 116] width 106 height 19
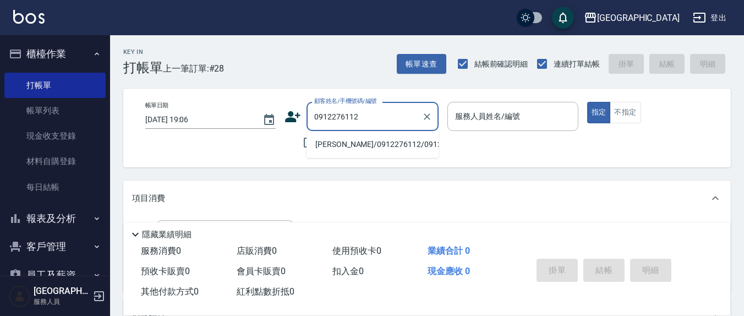
click at [411, 147] on li "胡雯惠/0912276112/0912276112" at bounding box center [372, 144] width 132 height 18
type input "胡雯惠/0912276112/0912276112"
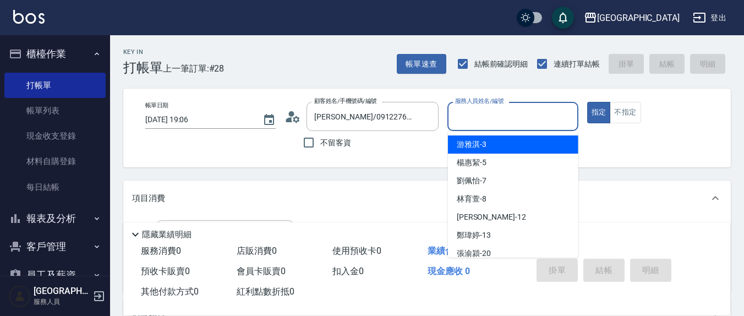
click at [469, 109] on input "服務人員姓名/編號" at bounding box center [512, 116] width 120 height 19
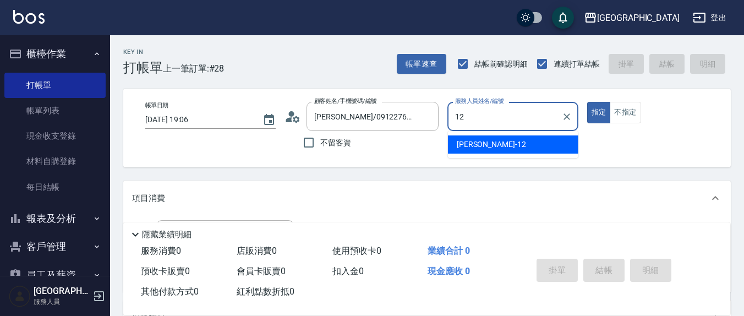
type input "呂桂花-12"
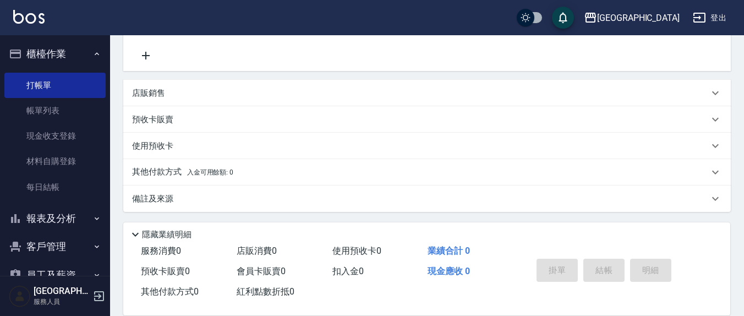
scroll to position [106, 0]
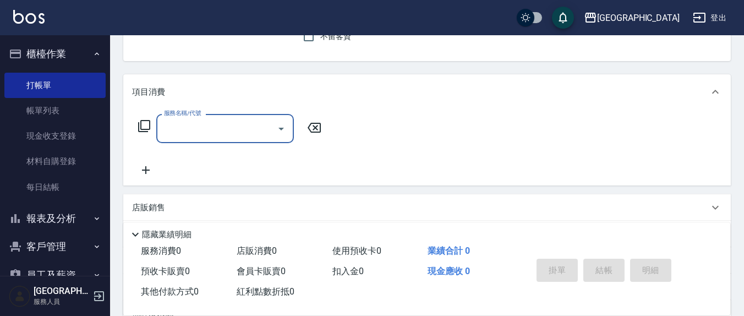
click at [234, 127] on input "服務名稱/代號" at bounding box center [216, 128] width 111 height 19
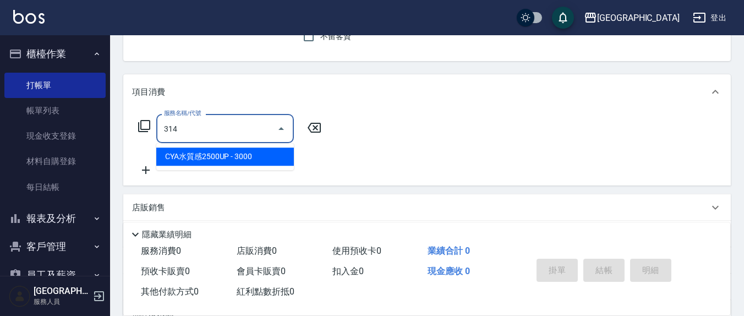
type input "CYA水質感2500UP(314)"
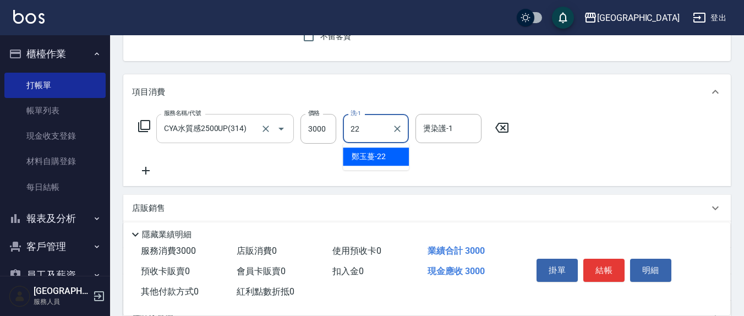
type input "鄭玉蔓-22"
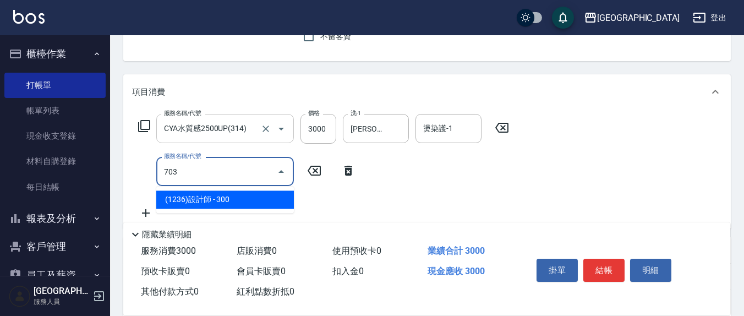
type input "(1236)設計師(703)"
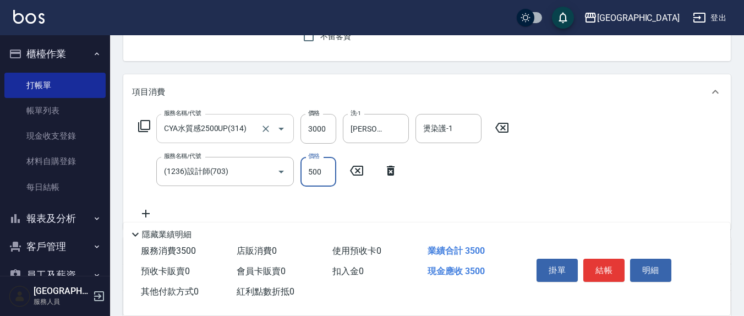
type input "500"
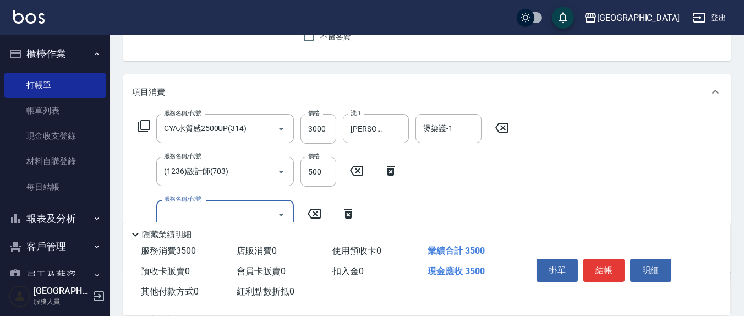
click at [449, 124] on div "燙染護-1 燙染護-1" at bounding box center [448, 128] width 66 height 29
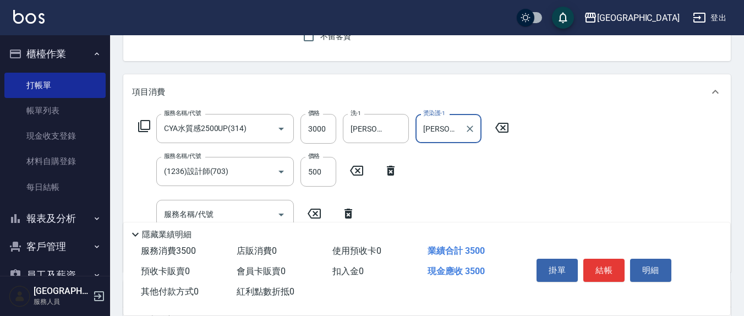
type input "鄭玉蔓-22"
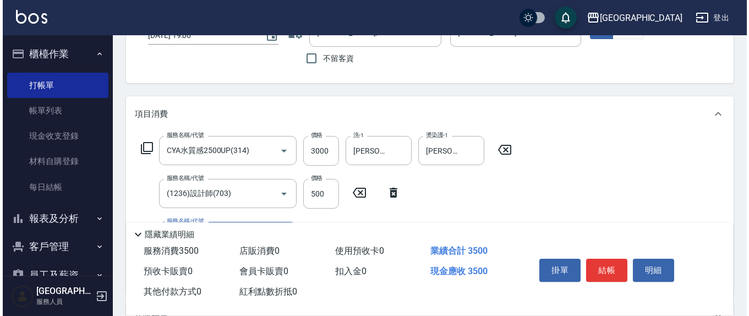
scroll to position [77, 0]
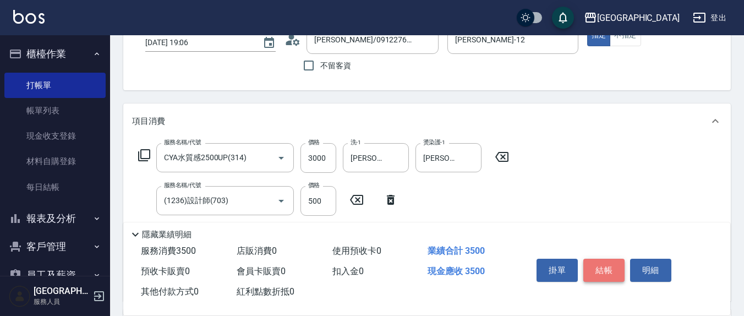
click at [612, 260] on button "結帳" at bounding box center [603, 270] width 41 height 23
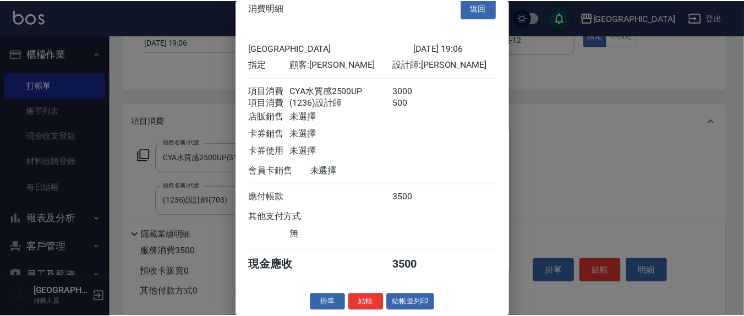
scroll to position [25, 0]
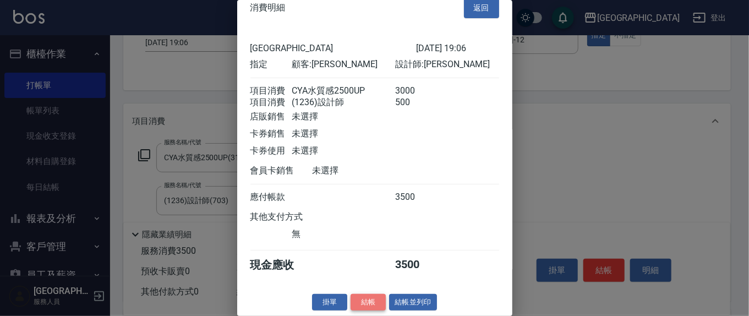
click at [365, 299] on button "結帳" at bounding box center [367, 302] width 35 height 17
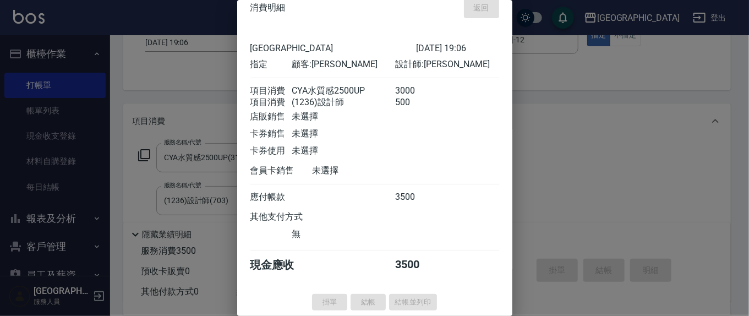
type input "2025/08/23 19:07"
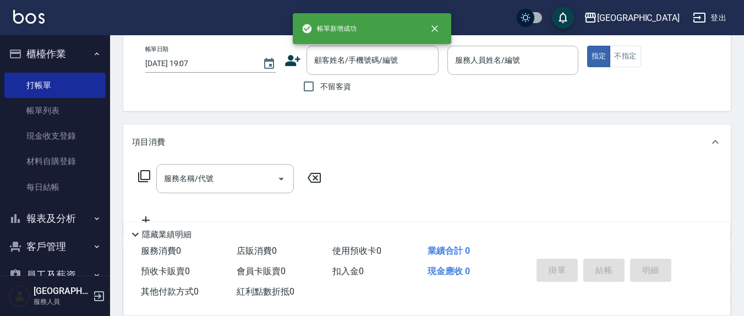
scroll to position [0, 0]
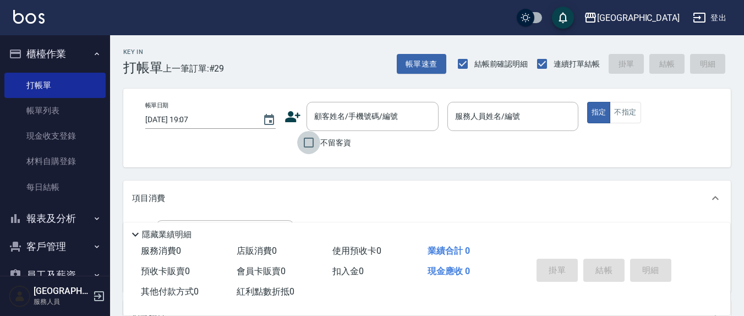
drag, startPoint x: 308, startPoint y: 145, endPoint x: 545, endPoint y: 132, distance: 238.0
click at [311, 144] on input "不留客資" at bounding box center [308, 142] width 23 height 23
checkbox input "true"
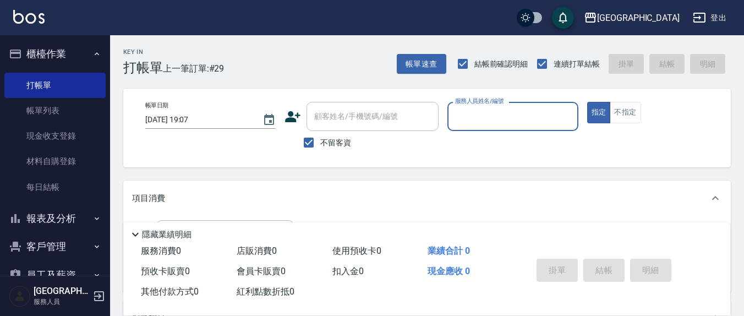
click at [530, 122] on input "服務人員姓名/編號" at bounding box center [512, 116] width 120 height 19
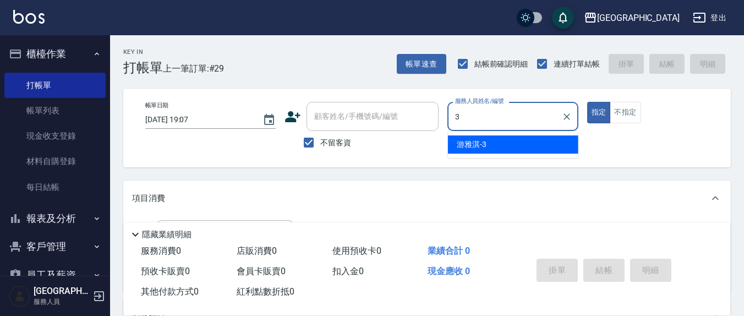
type input "游雅淇-3"
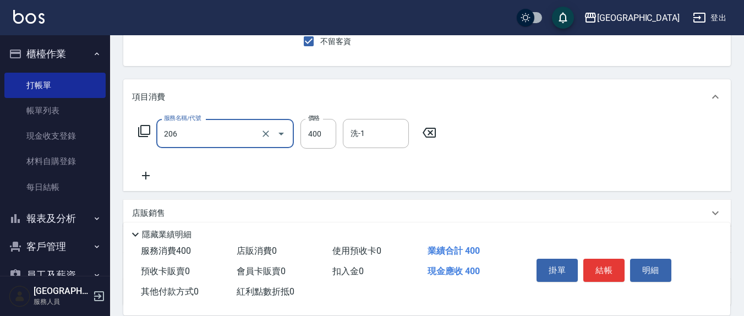
scroll to position [194, 0]
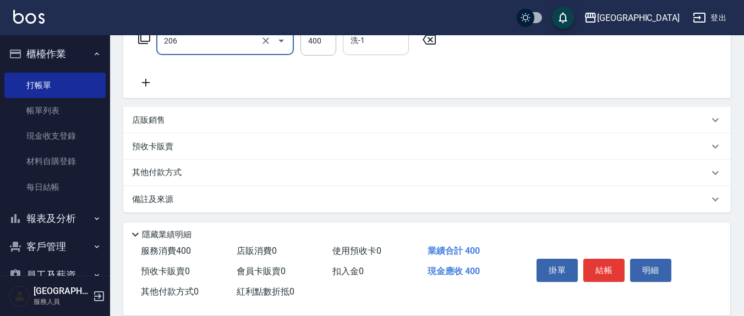
type input "健康洗(206)"
click at [372, 42] on input "洗-1" at bounding box center [376, 40] width 56 height 19
type input "韋羽蕎-21"
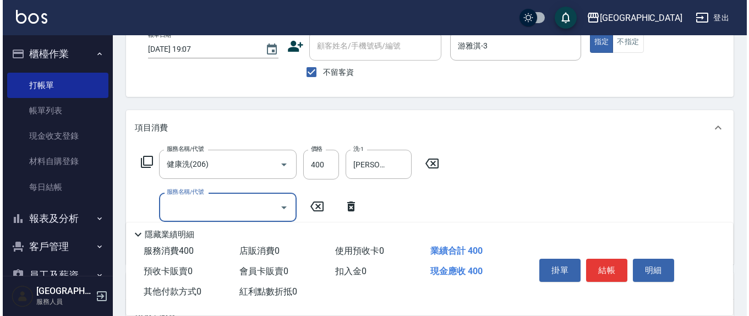
scroll to position [0, 0]
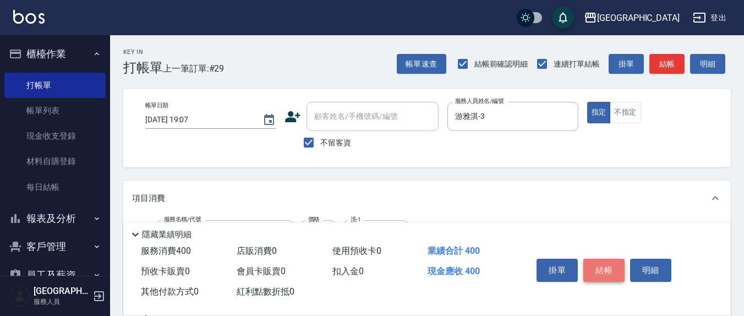
click at [616, 262] on button "結帳" at bounding box center [603, 270] width 41 height 23
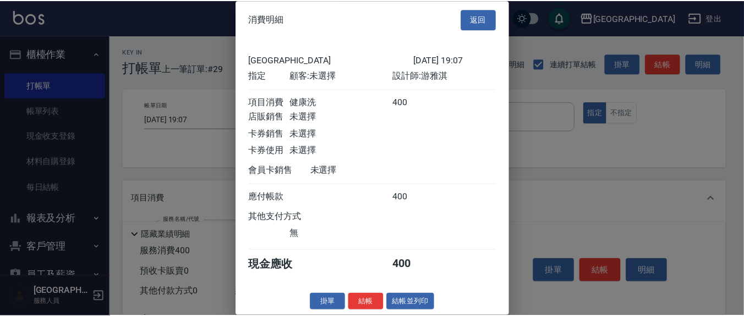
scroll to position [12, 0]
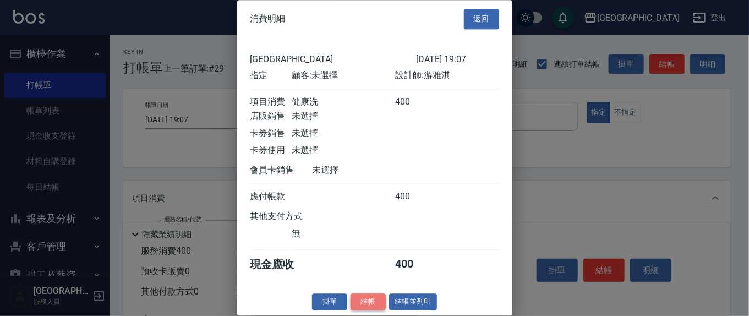
click at [364, 299] on button "結帳" at bounding box center [367, 301] width 35 height 17
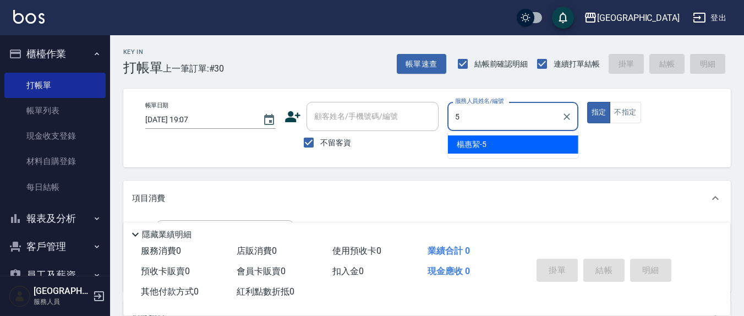
type input "楊惠絜-5"
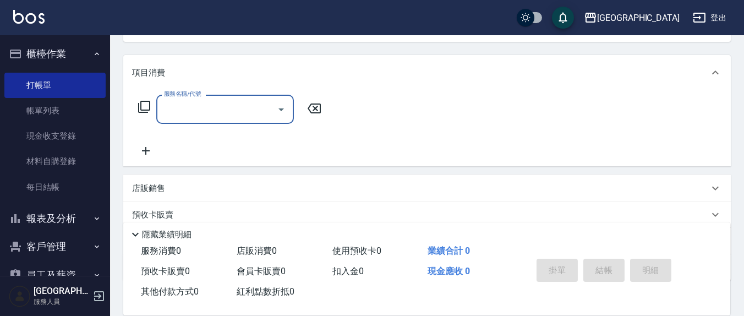
scroll to position [194, 0]
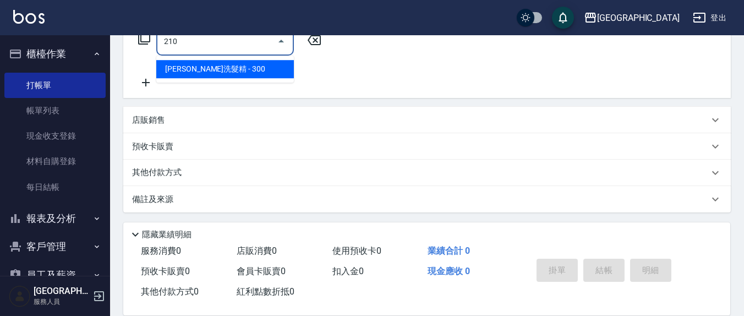
type input "歐娜洗髮精(210)"
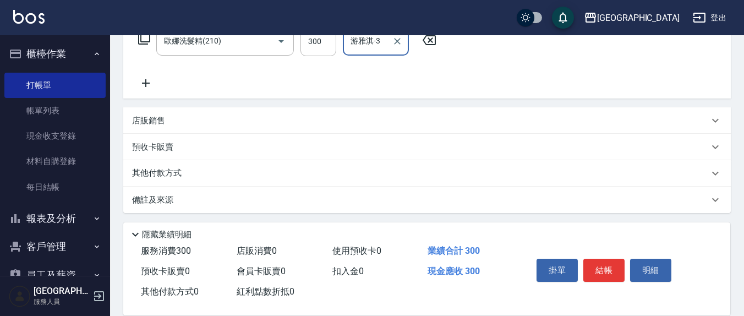
type input "游雅淇-3"
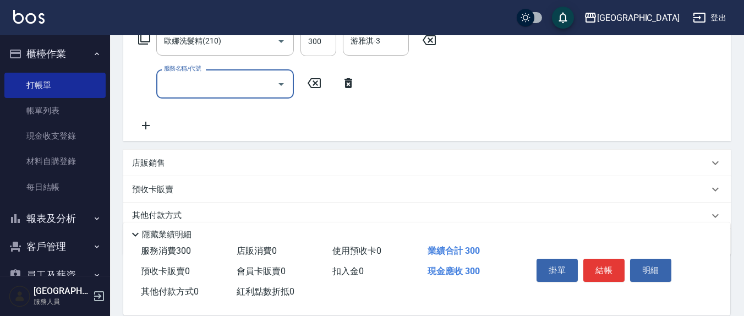
scroll to position [0, 0]
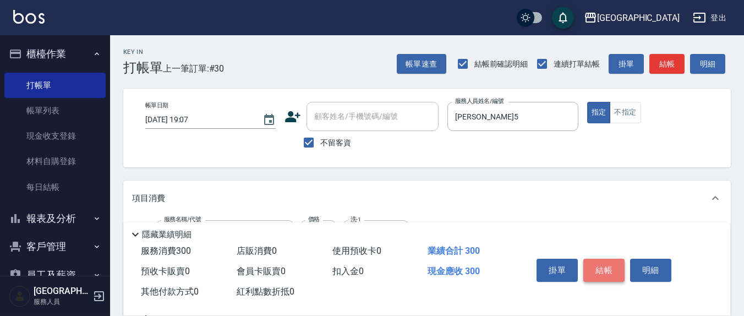
click at [608, 270] on button "結帳" at bounding box center [603, 270] width 41 height 23
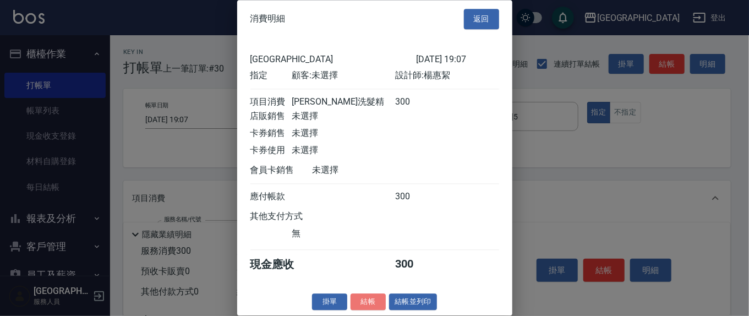
click at [364, 310] on button "結帳" at bounding box center [367, 301] width 35 height 17
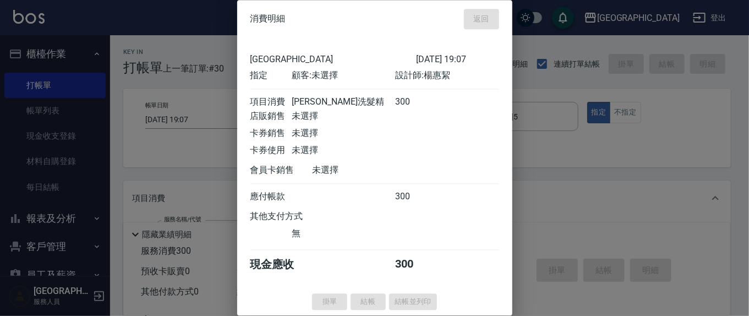
type input "2025/08/23 19:08"
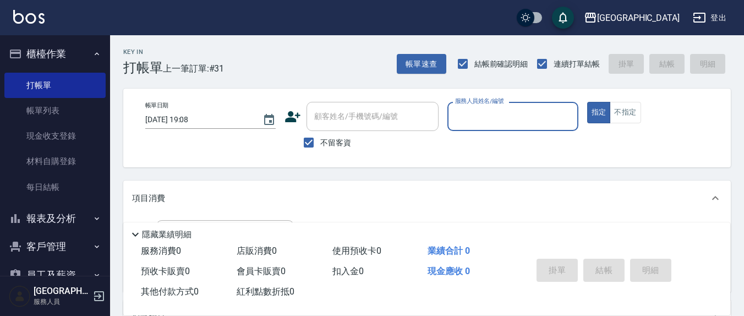
click at [54, 219] on button "報表及分析" at bounding box center [54, 218] width 101 height 29
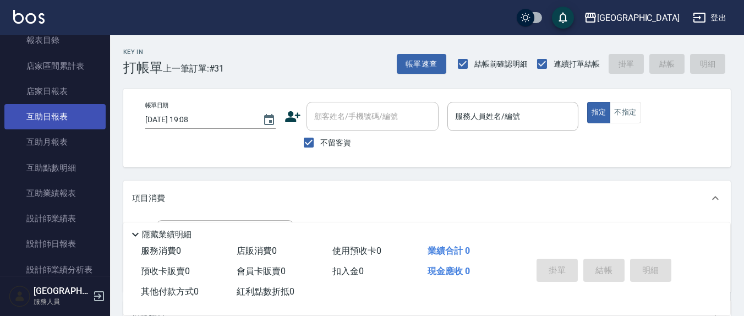
scroll to position [229, 0]
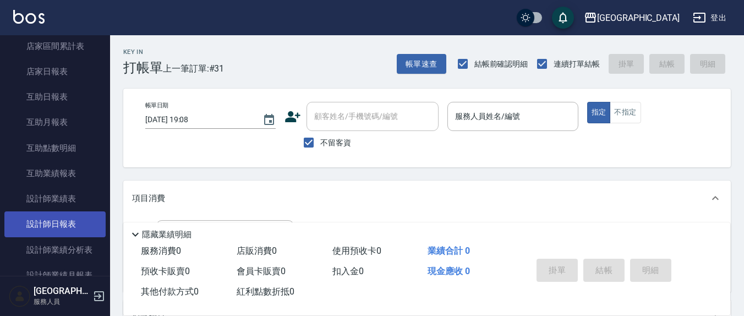
click at [69, 224] on link "設計師日報表" at bounding box center [54, 223] width 101 height 25
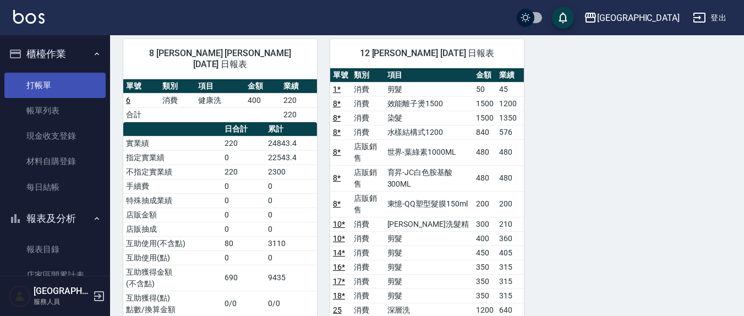
click at [49, 87] on link "打帳單" at bounding box center [54, 85] width 101 height 25
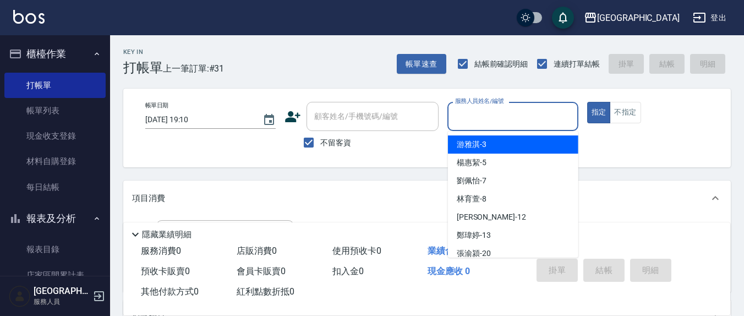
click at [498, 107] on input "服務人員姓名/編號" at bounding box center [512, 116] width 120 height 19
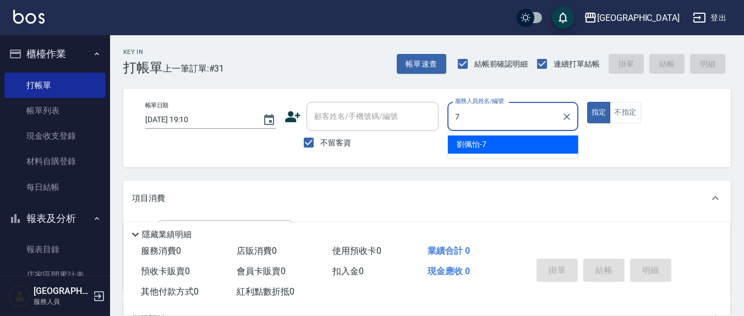
type input "7"
type button "true"
type input "劉佩怡-7"
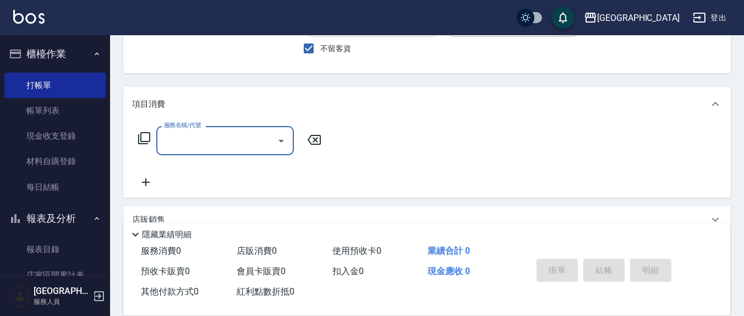
scroll to position [114, 0]
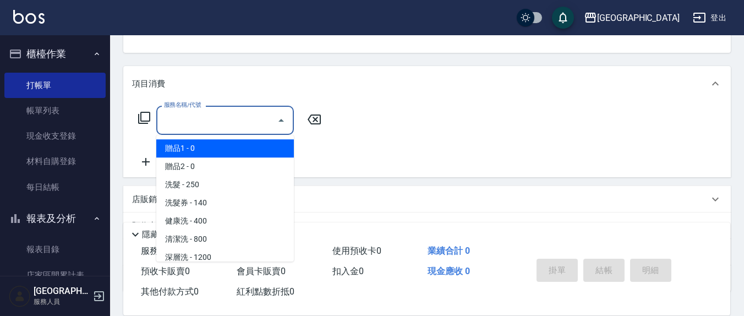
click at [249, 125] on input "服務名稱/代號" at bounding box center [216, 120] width 111 height 19
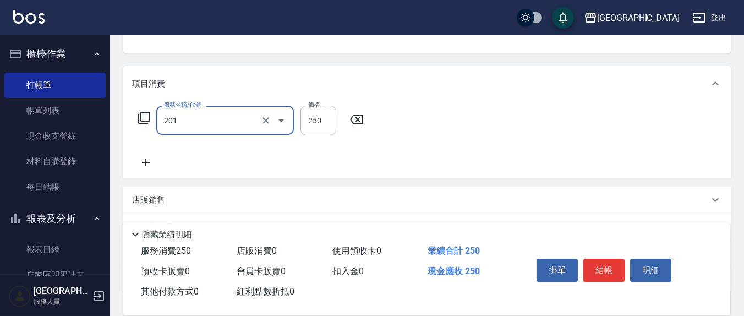
type input "洗髮(201)"
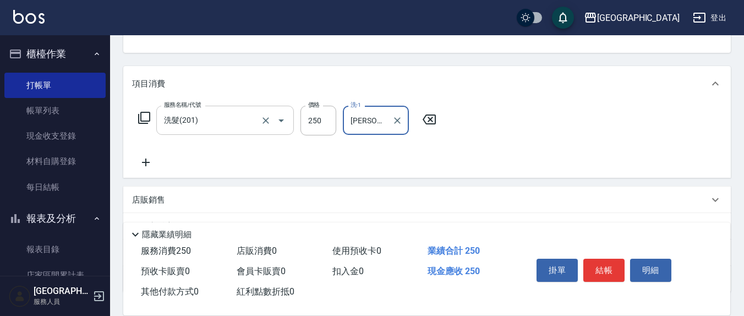
type input "林育萱-8"
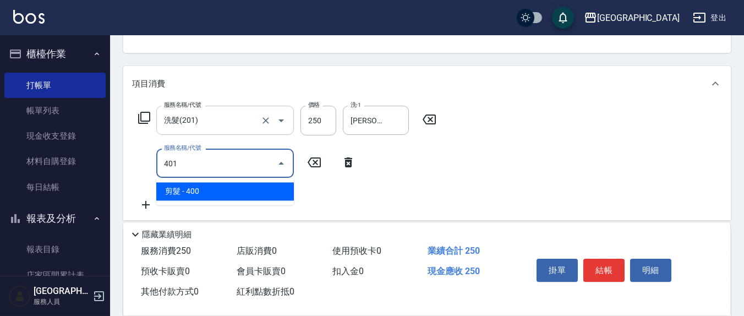
type input "剪髮(401)"
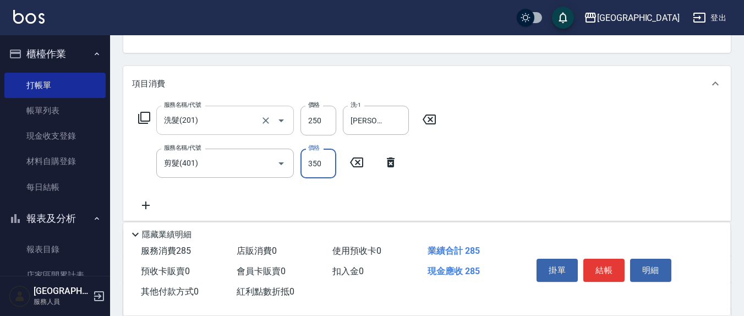
type input "350"
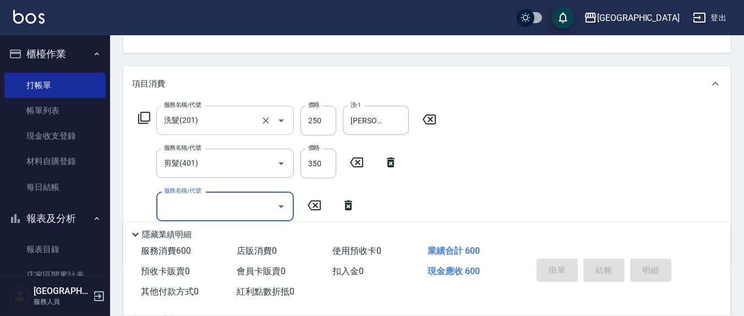
type input "2025/08/23 19:26"
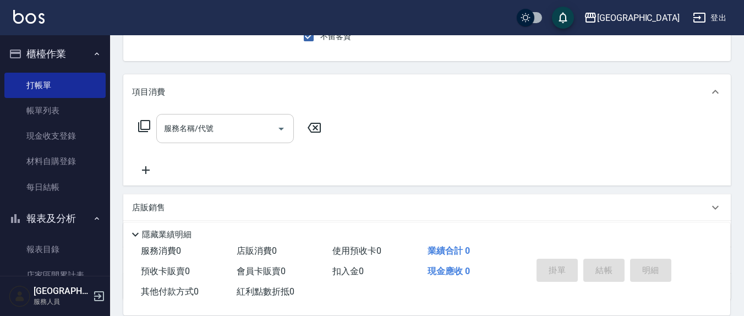
scroll to position [0, 0]
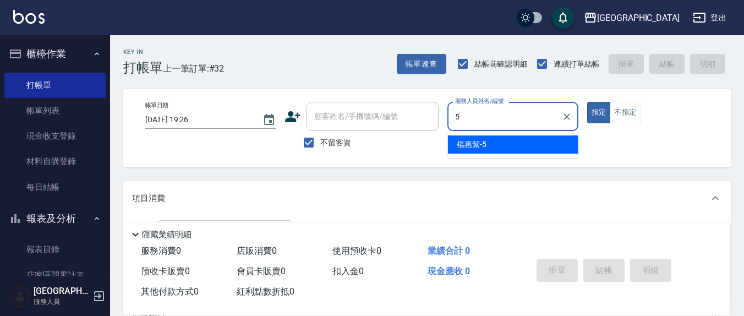
type input "楊惠絜-5"
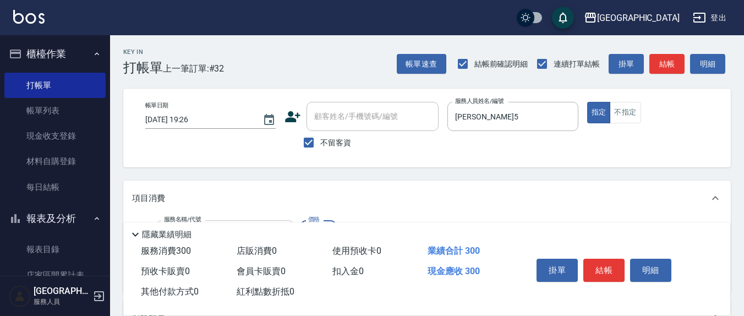
type input "歐娜洗髮精(210)"
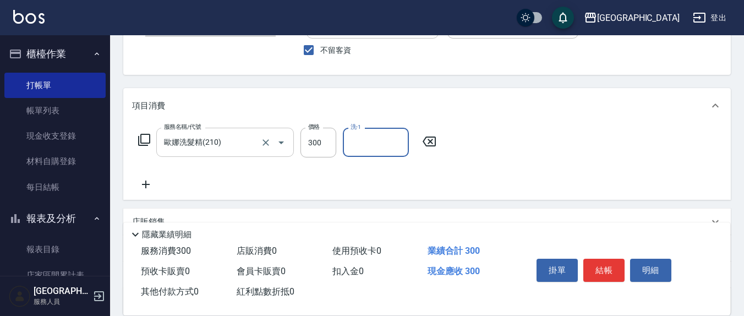
scroll to position [114, 0]
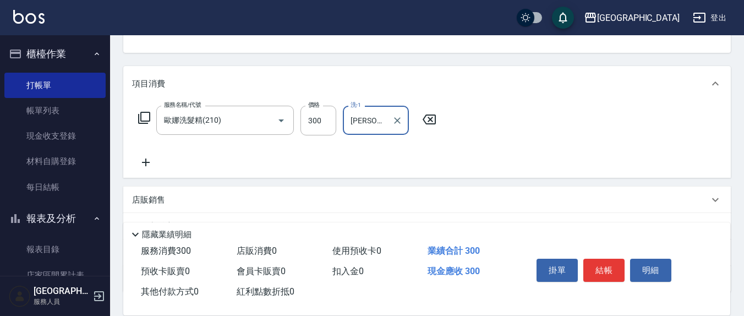
type input "林育萱-8"
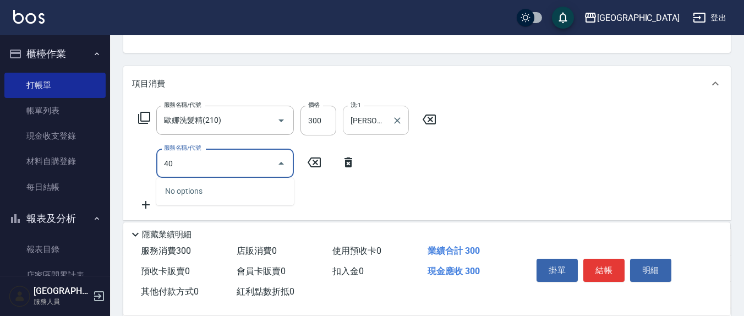
type input "401"
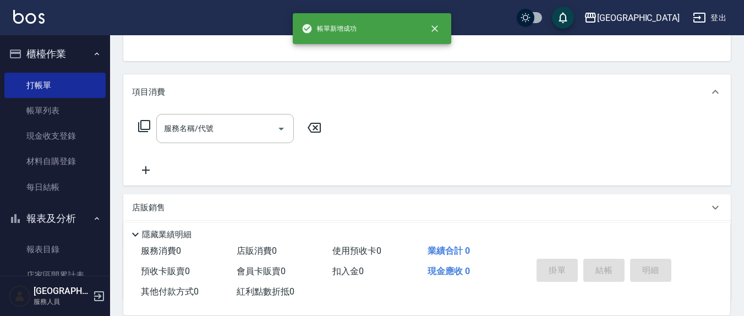
scroll to position [0, 0]
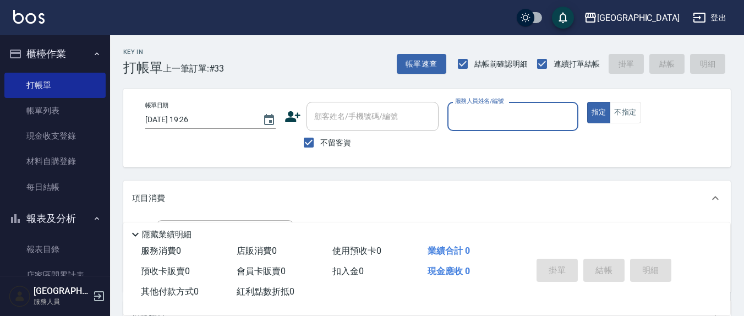
click at [528, 117] on input "服務人員姓名/編號" at bounding box center [512, 116] width 120 height 19
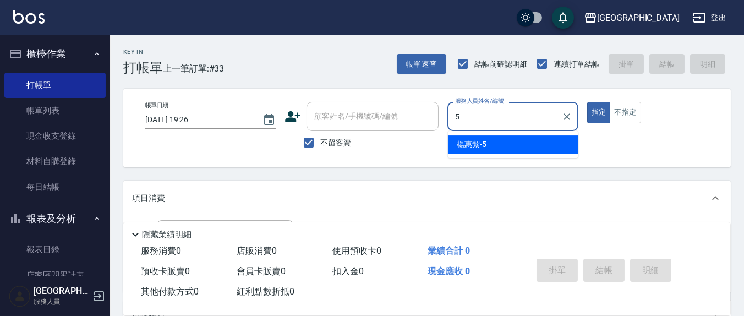
type input "楊惠絜-5"
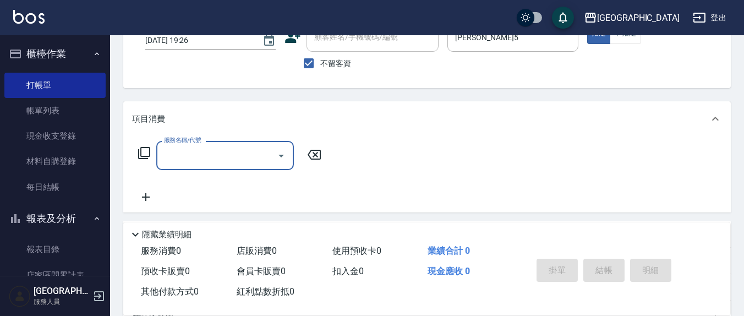
scroll to position [114, 0]
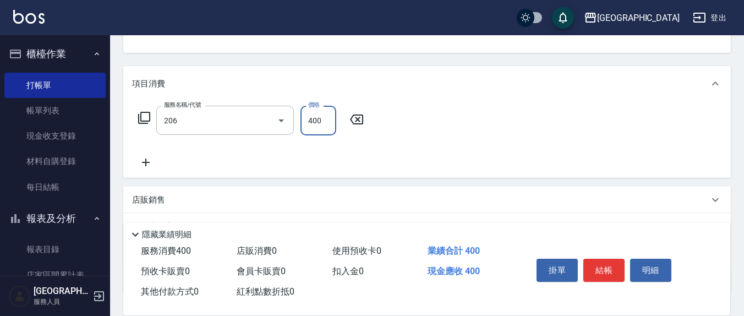
type input "健康洗(206)"
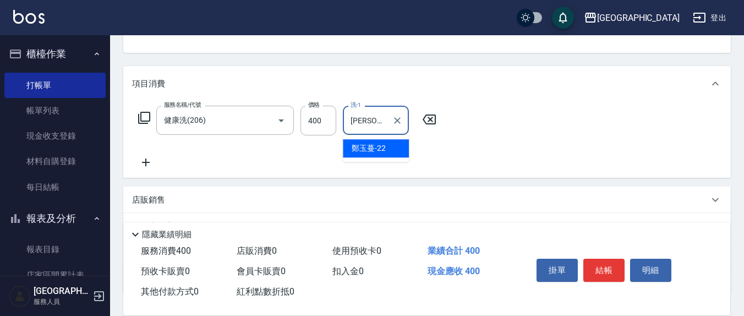
type input "鄭玉蔓-22"
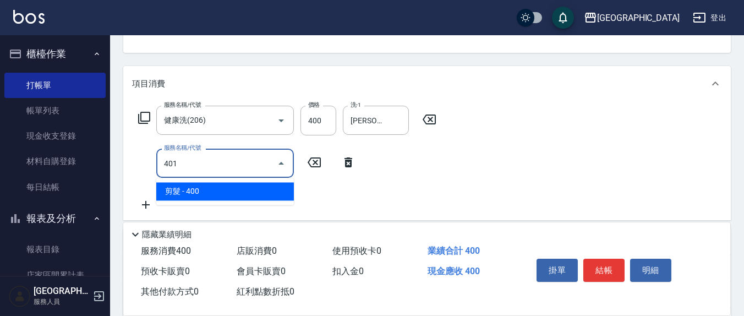
type input "剪髮(401)"
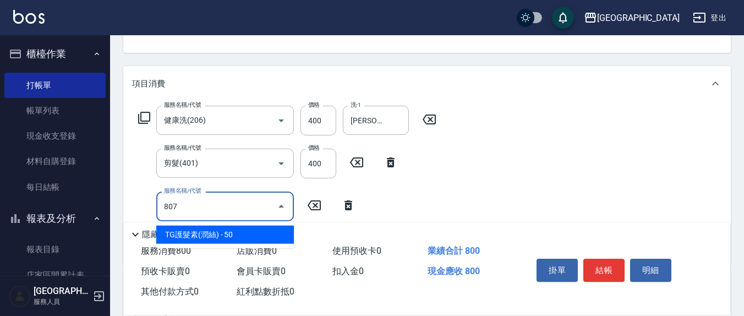
type input "TG護髮素(潤絲)(807)"
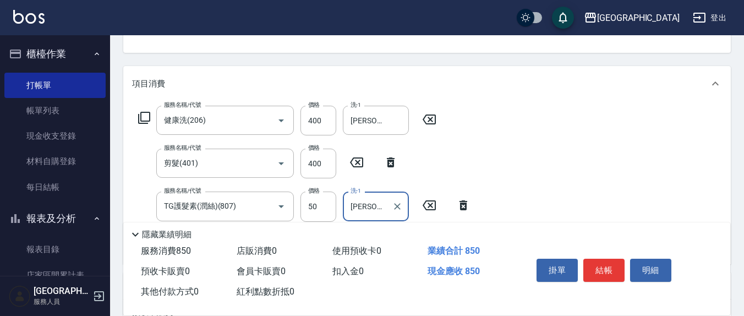
type input "鄭玉蔓-22"
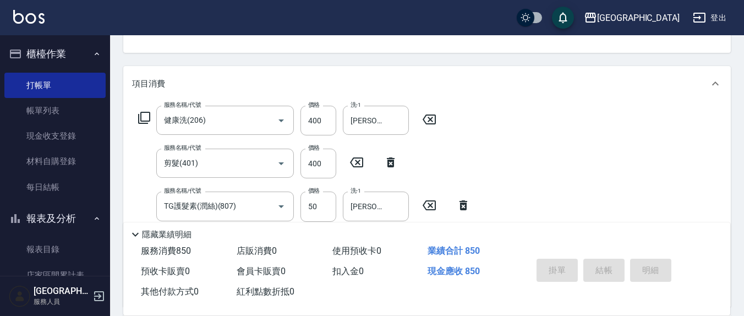
type input "2025/08/23 19:58"
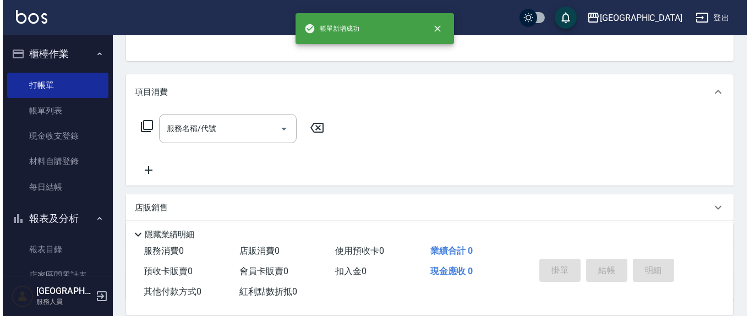
scroll to position [0, 0]
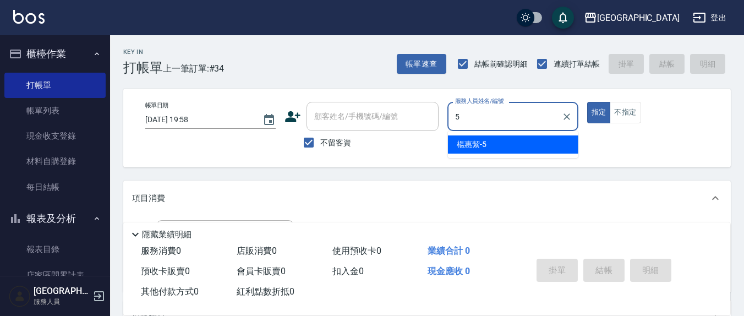
type input "楊惠絜-5"
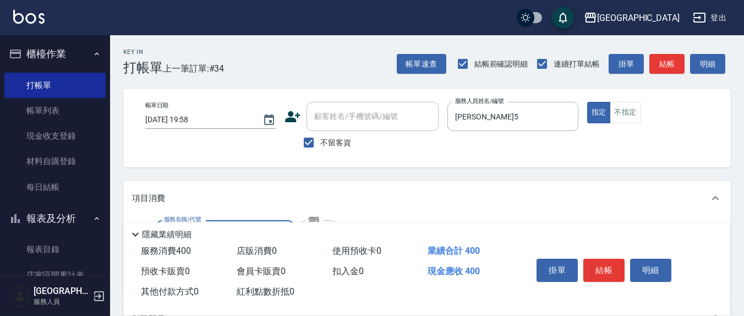
type input "健康洗(206)"
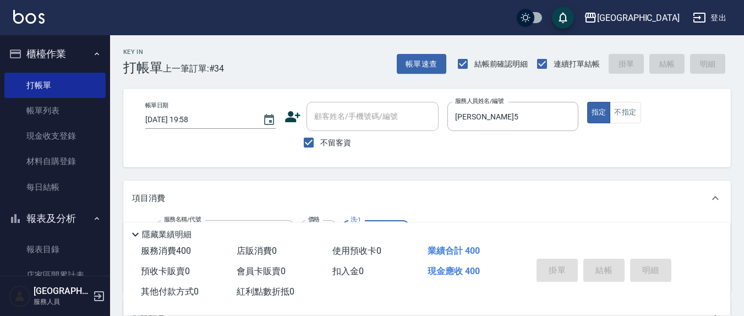
type input "韋羽蕎-21"
click at [309, 142] on input "不留客資" at bounding box center [308, 142] width 23 height 23
checkbox input "false"
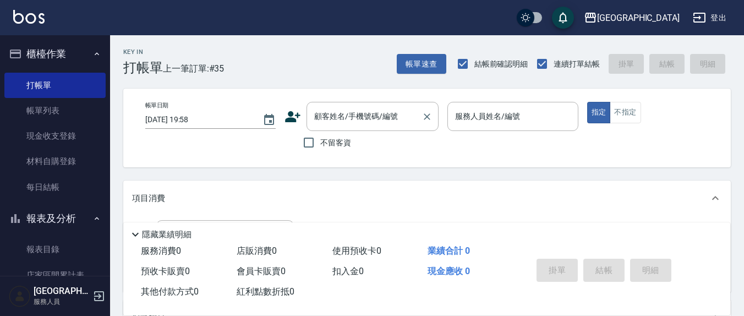
click at [336, 119] on div "顧客姓名/手機號碼/編號 顧客姓名/手機號碼/編號" at bounding box center [372, 116] width 132 height 29
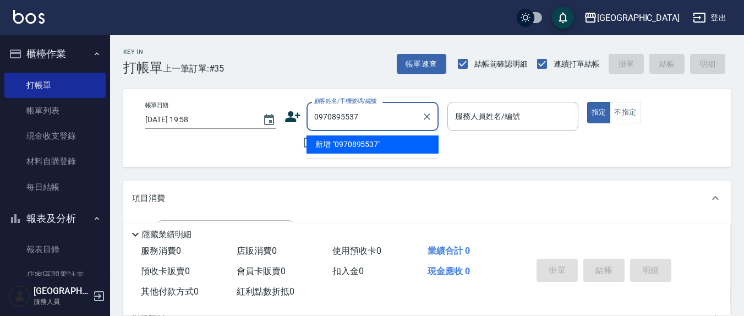
click at [341, 145] on li "新增 "0970895537"" at bounding box center [372, 144] width 132 height 18
type input "0970895537"
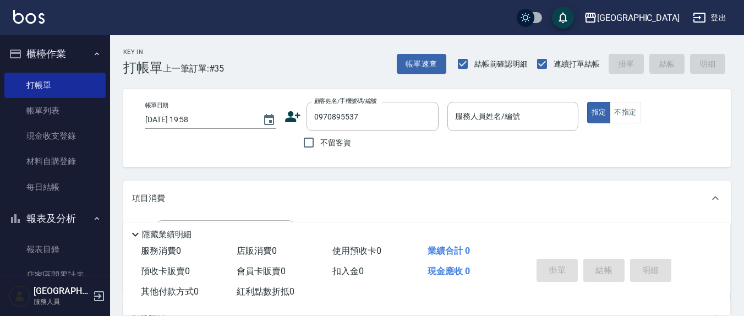
click at [293, 120] on icon at bounding box center [293, 116] width 15 height 11
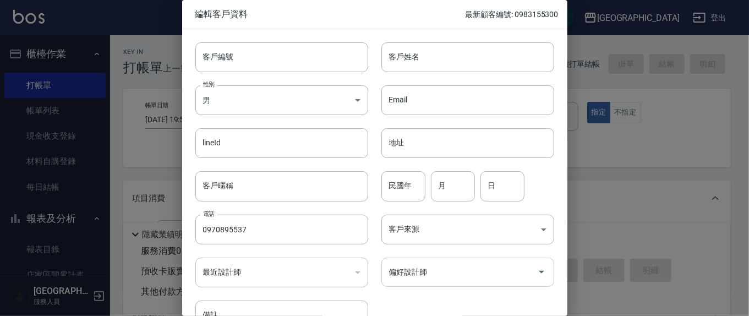
type input "0970895537"
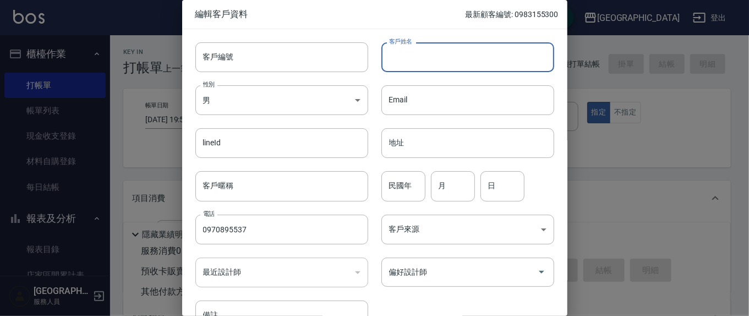
click at [428, 56] on input "客戶姓名" at bounding box center [467, 57] width 173 height 30
click at [391, 56] on input "湖新" at bounding box center [467, 57] width 173 height 30
click at [434, 63] on input "胡新" at bounding box center [467, 57] width 173 height 30
click at [502, 147] on input "地址" at bounding box center [467, 143] width 173 height 30
click at [420, 57] on input "胡你你" at bounding box center [467, 57] width 173 height 30
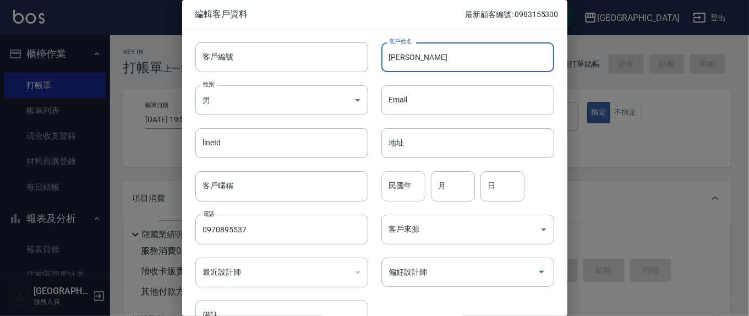
type input "胡欣屔"
click at [416, 188] on input "民國年" at bounding box center [403, 186] width 44 height 30
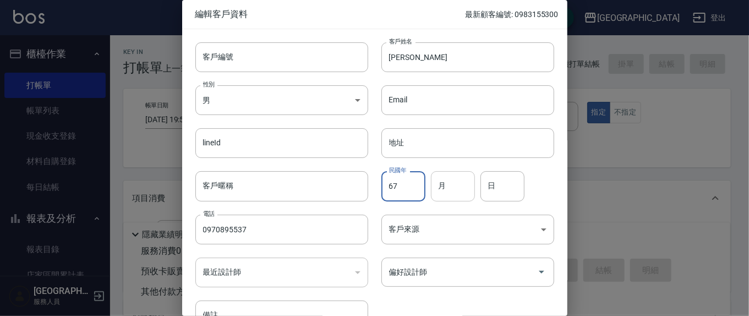
type input "67"
click at [451, 190] on input "月" at bounding box center [453, 186] width 44 height 30
type input "4"
type input "19"
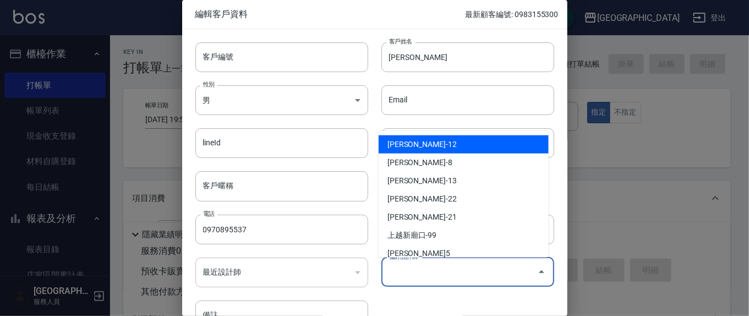
click at [466, 266] on input "偏好設計師" at bounding box center [459, 271] width 146 height 19
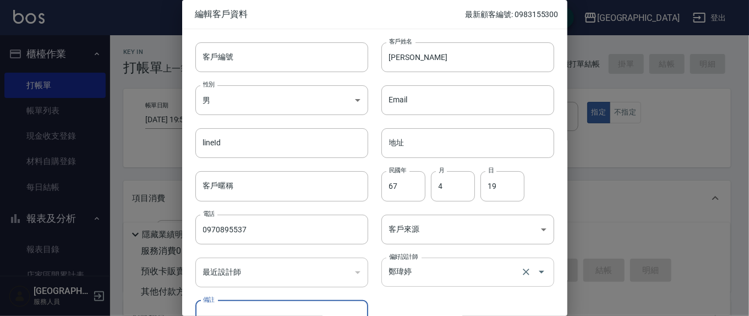
scroll to position [14, 0]
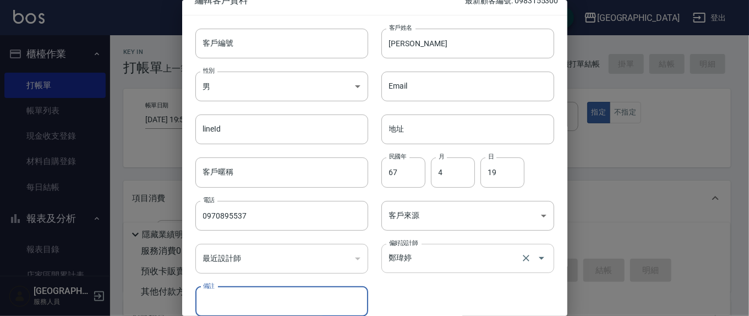
click at [466, 263] on input "鄭瑋婷" at bounding box center [452, 258] width 132 height 19
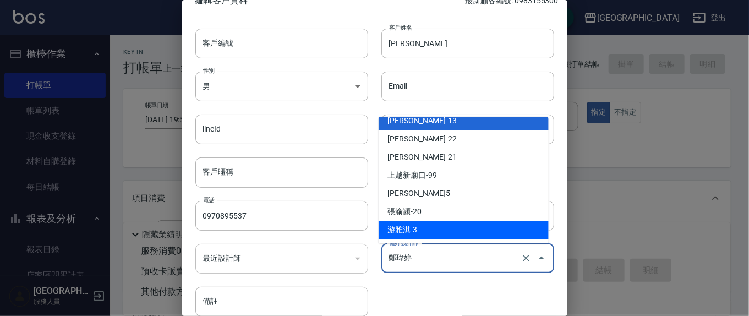
scroll to position [64, 0]
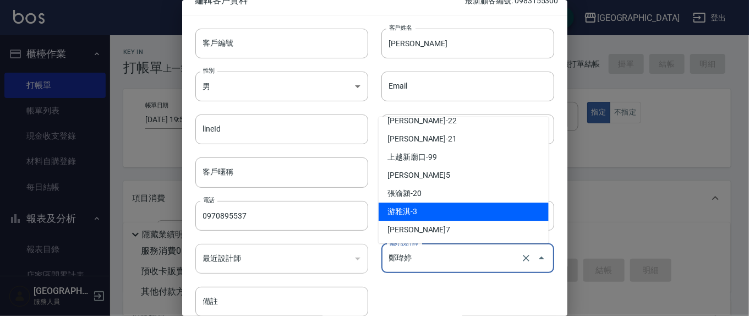
click at [437, 208] on li "游雅淇-3" at bounding box center [464, 212] width 170 height 18
type input "游雅淇"
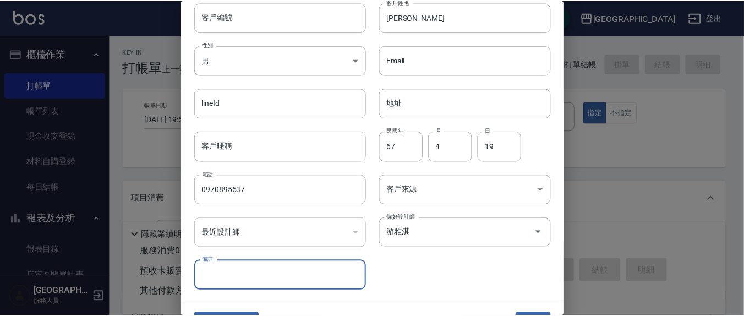
scroll to position [65, 0]
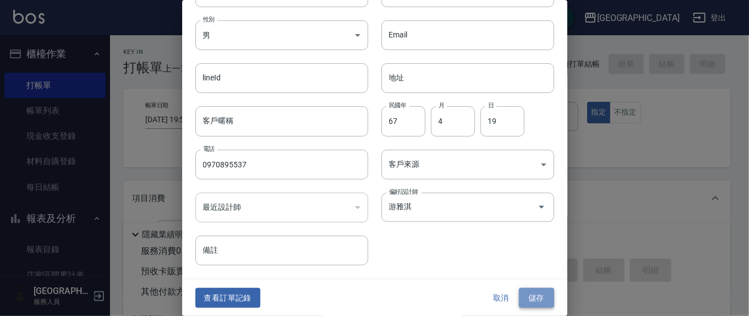
click at [540, 294] on button "儲存" at bounding box center [536, 298] width 35 height 20
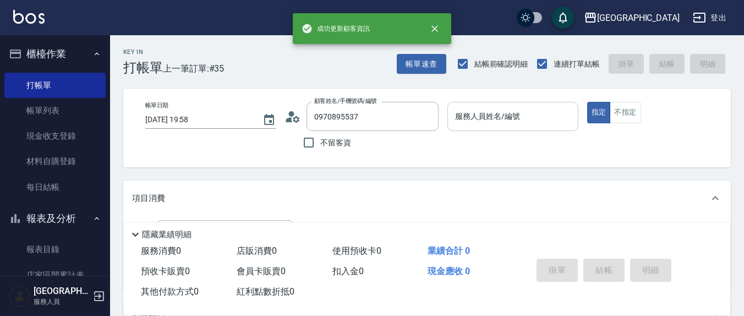
click at [491, 120] on input "服務人員姓名/編號" at bounding box center [512, 116] width 120 height 19
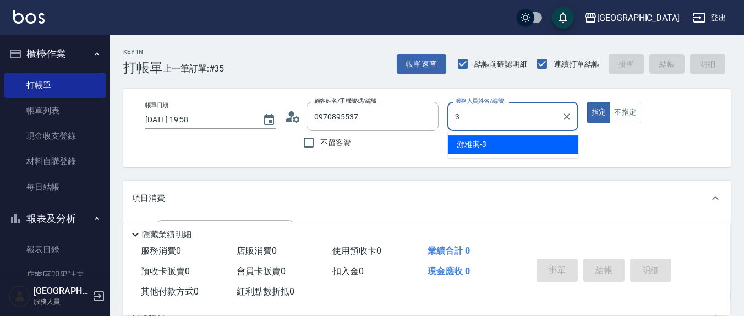
type input "游雅淇-3"
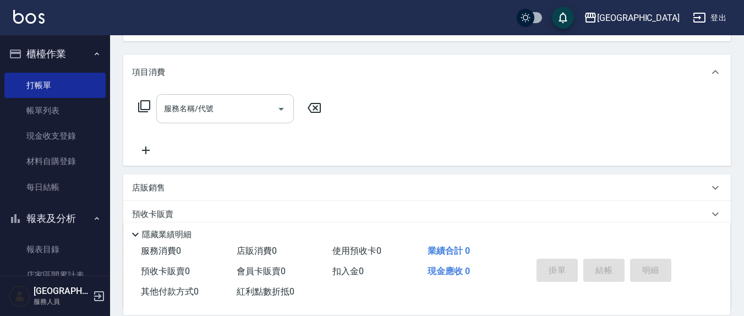
scroll to position [106, 0]
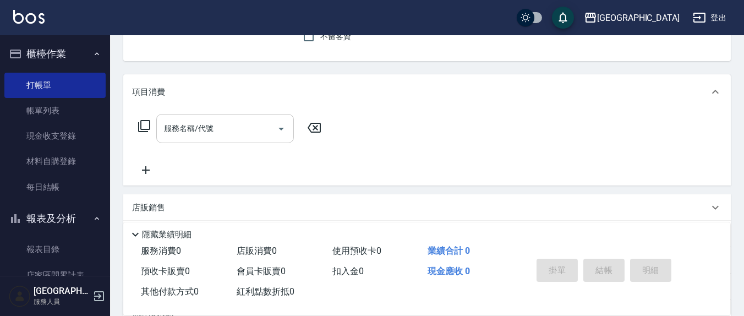
click at [226, 128] on input "服務名稱/代號" at bounding box center [216, 128] width 111 height 19
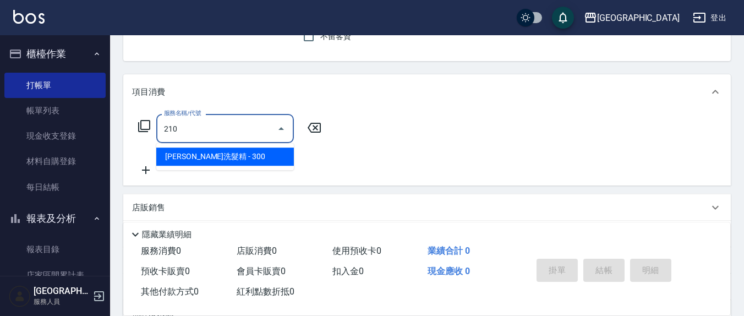
type input "歐娜洗髮精(210)"
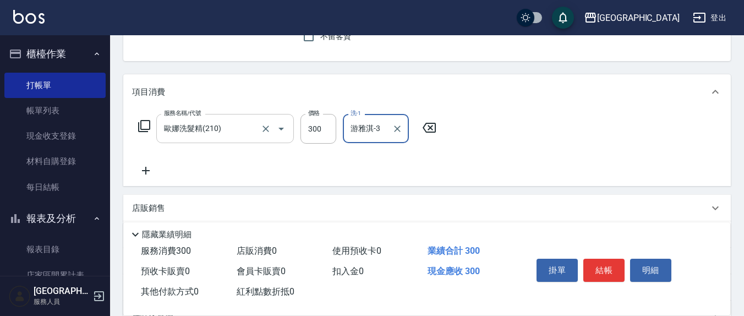
type input "游雅淇-3"
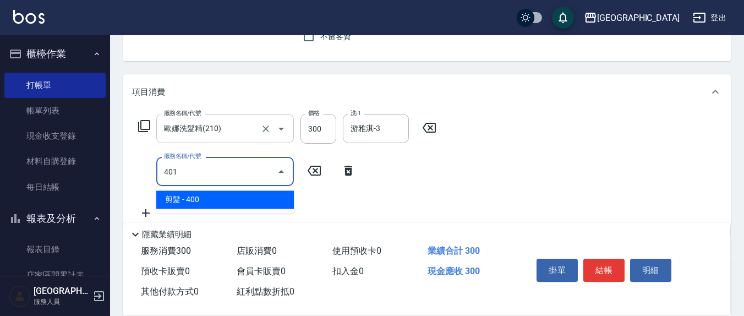
type input "剪髮(401)"
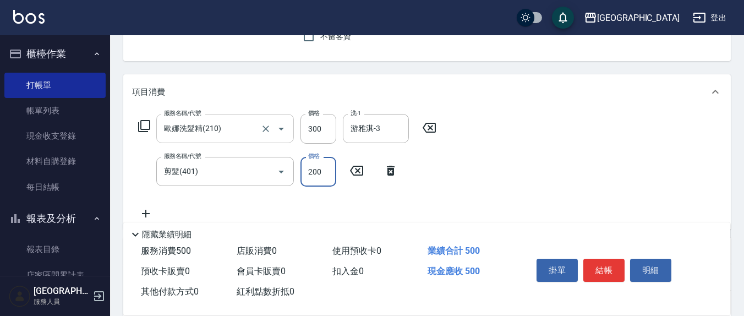
type input "200"
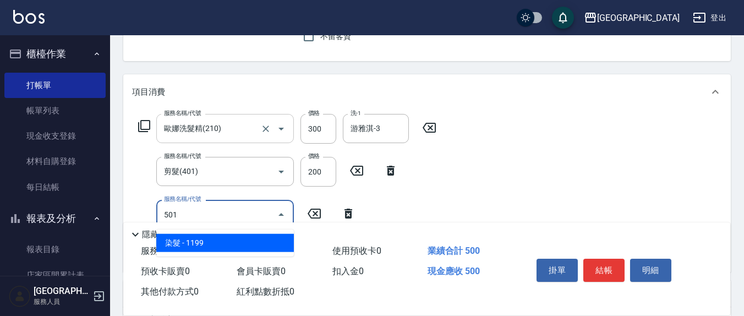
type input "染髮(501)"
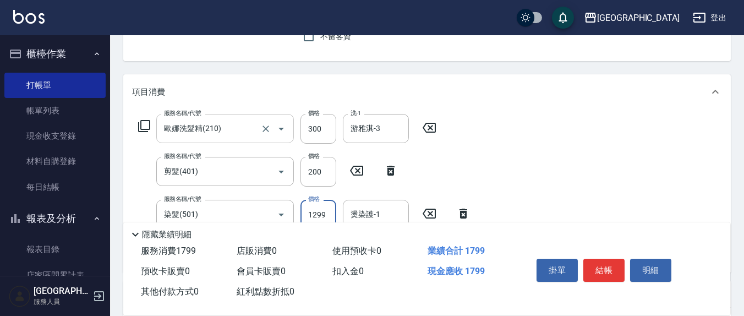
type input "1299"
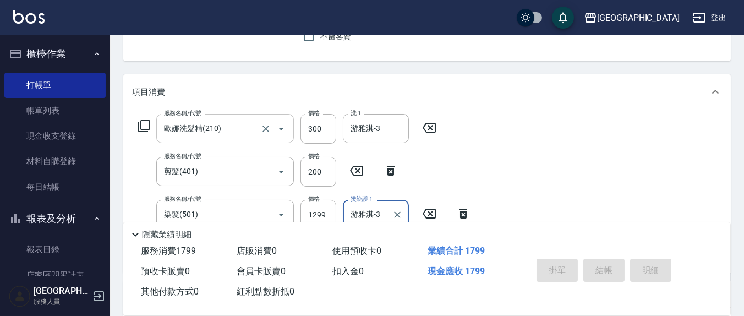
type input "游雅淇-3"
type input "2025/08/23 20:03"
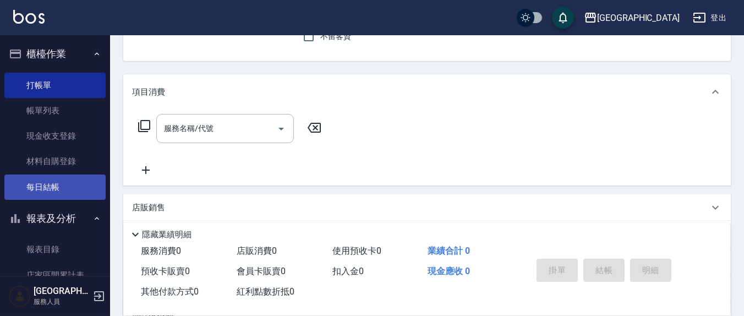
click at [52, 185] on link "每日結帳" at bounding box center [54, 186] width 101 height 25
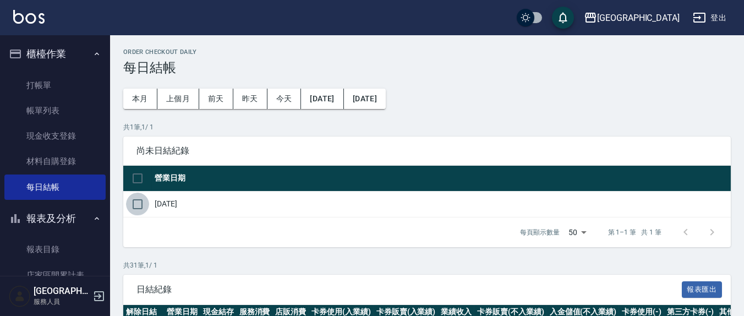
click at [144, 203] on input "checkbox" at bounding box center [137, 204] width 23 height 23
checkbox input "true"
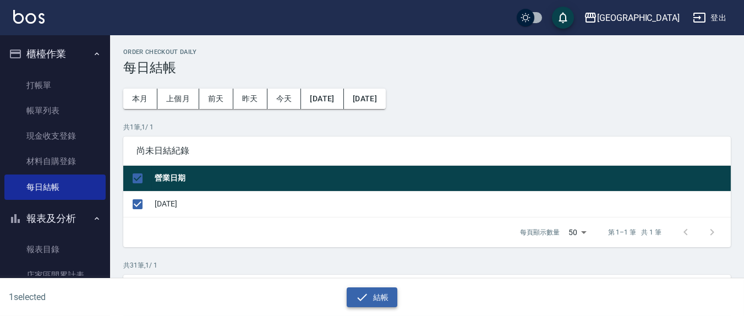
click at [386, 300] on button "結帳" at bounding box center [372, 297] width 51 height 20
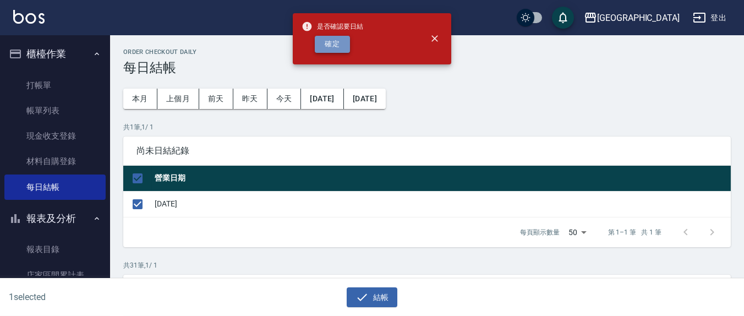
click at [334, 43] on button "確定" at bounding box center [332, 44] width 35 height 17
checkbox input "false"
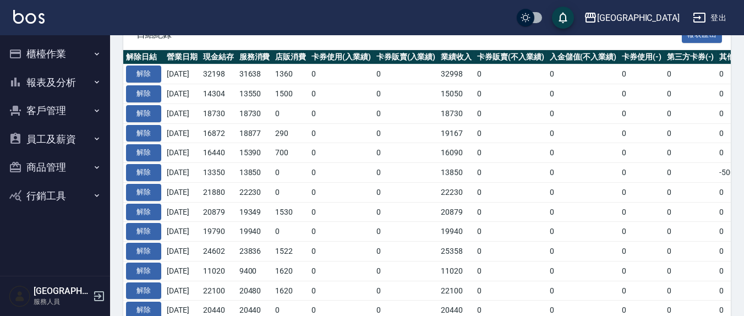
scroll to position [114, 0]
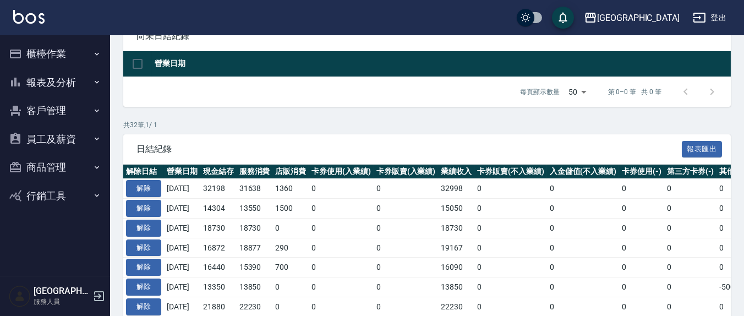
click at [51, 56] on button "櫃檯作業" at bounding box center [54, 54] width 101 height 29
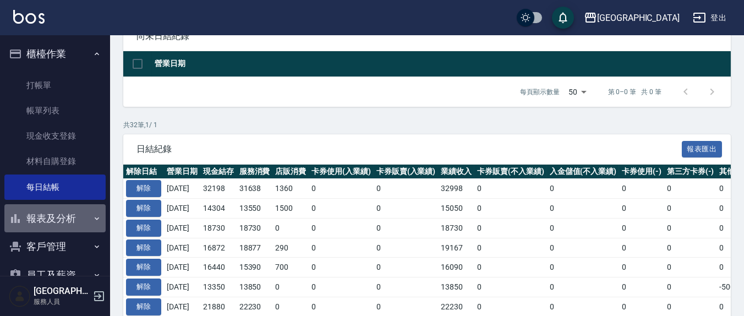
click at [58, 215] on button "報表及分析" at bounding box center [54, 218] width 101 height 29
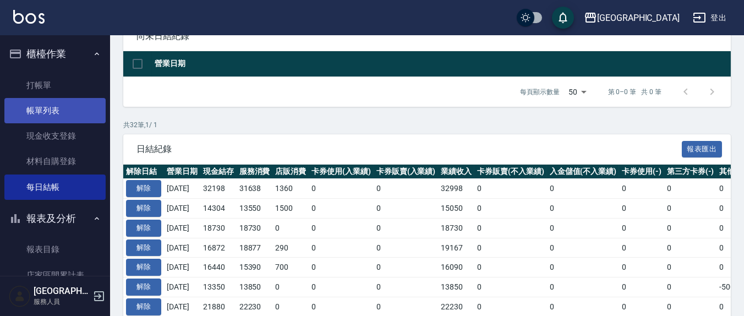
click at [64, 114] on link "帳單列表" at bounding box center [54, 110] width 101 height 25
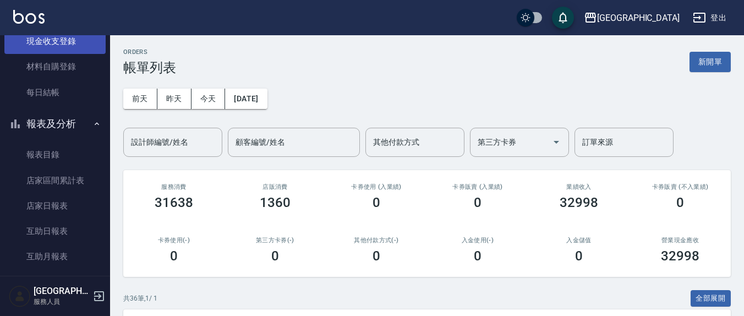
scroll to position [229, 0]
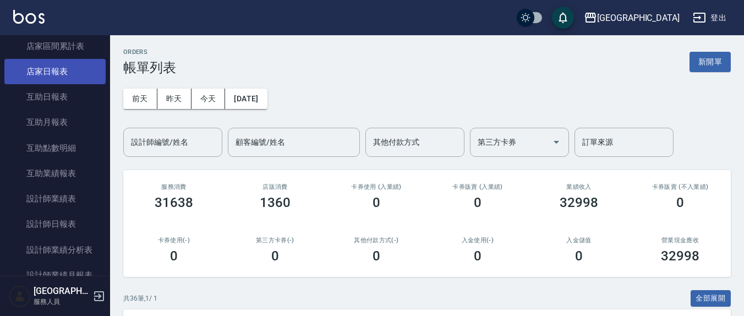
click at [64, 75] on link "店家日報表" at bounding box center [54, 71] width 101 height 25
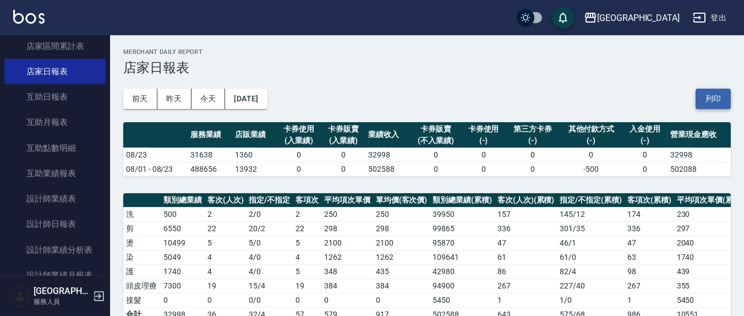
click at [720, 100] on button "列印" at bounding box center [712, 99] width 35 height 20
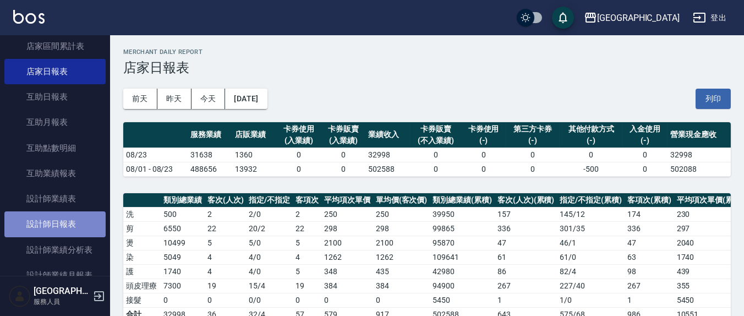
click at [90, 222] on link "設計師日報表" at bounding box center [54, 223] width 101 height 25
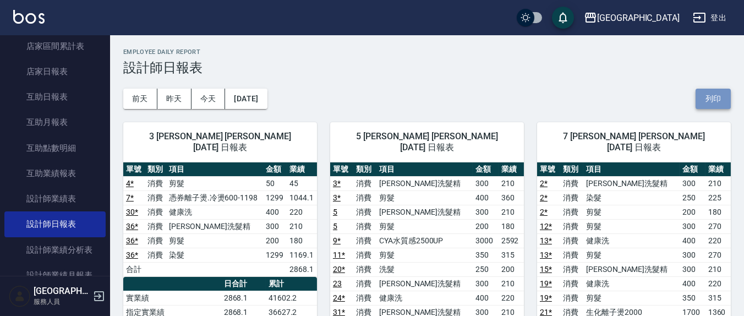
click at [719, 97] on button "列印" at bounding box center [712, 99] width 35 height 20
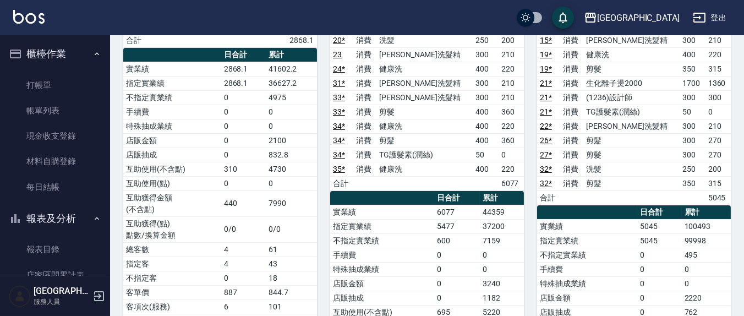
scroll to position [114, 0]
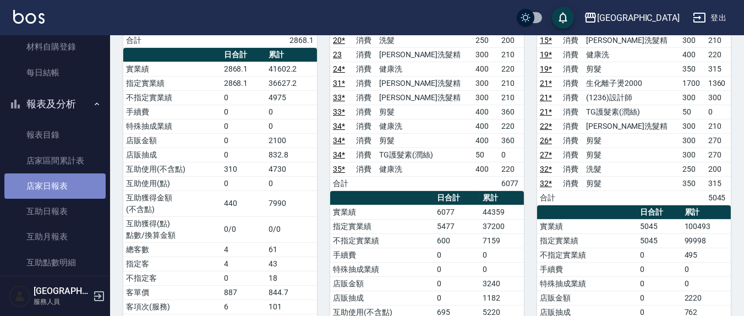
click at [69, 190] on link "店家日報表" at bounding box center [54, 185] width 101 height 25
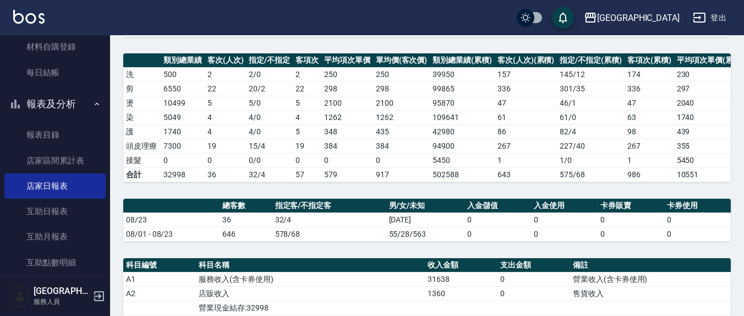
scroll to position [344, 0]
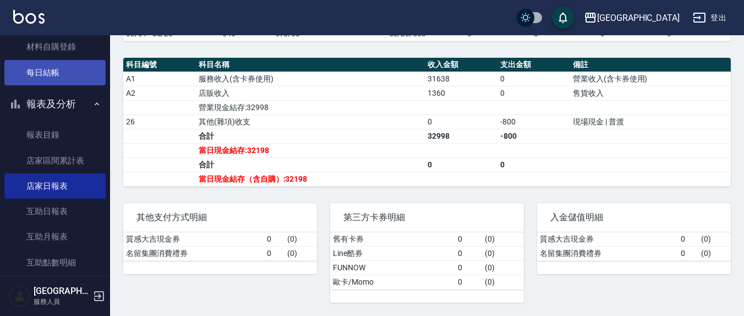
click at [44, 75] on link "每日結帳" at bounding box center [54, 72] width 101 height 25
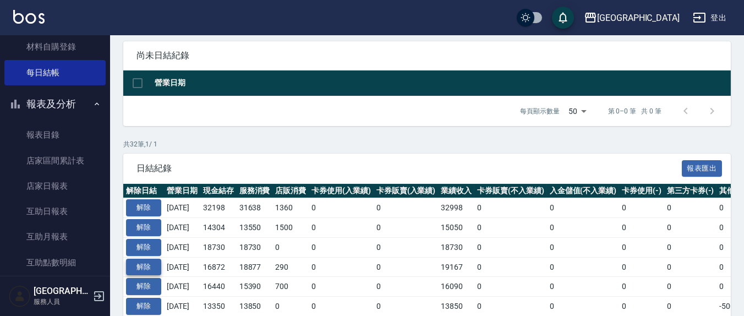
scroll to position [114, 0]
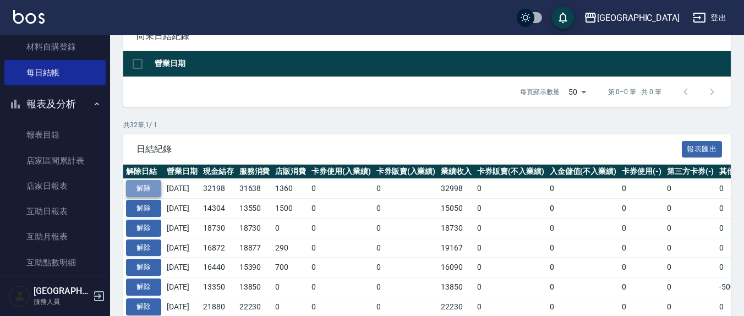
click at [143, 184] on button "解除" at bounding box center [143, 188] width 35 height 17
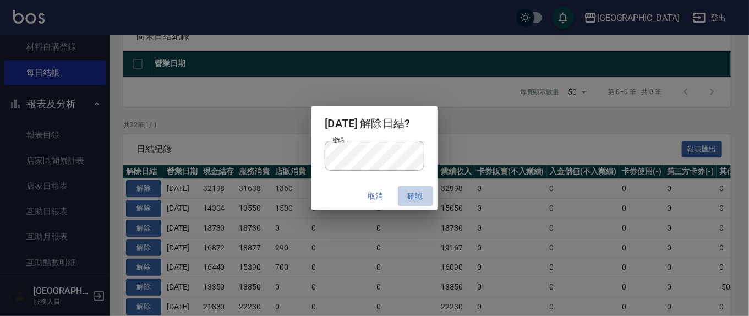
click at [429, 198] on button "確認" at bounding box center [415, 196] width 35 height 20
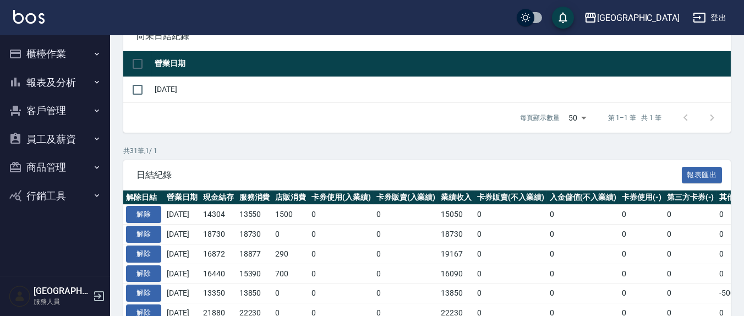
scroll to position [114, 0]
click at [48, 59] on button "櫃檯作業" at bounding box center [54, 54] width 101 height 29
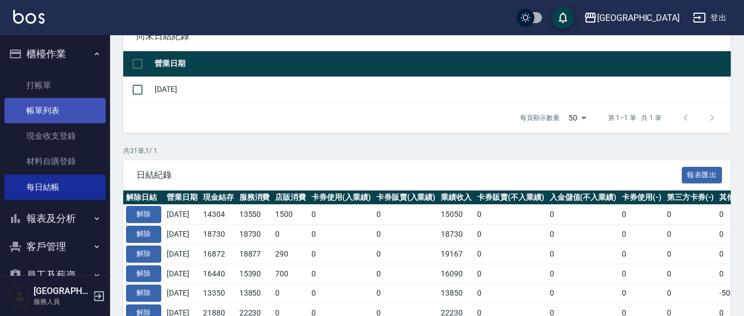
click at [54, 109] on link "帳單列表" at bounding box center [54, 110] width 101 height 25
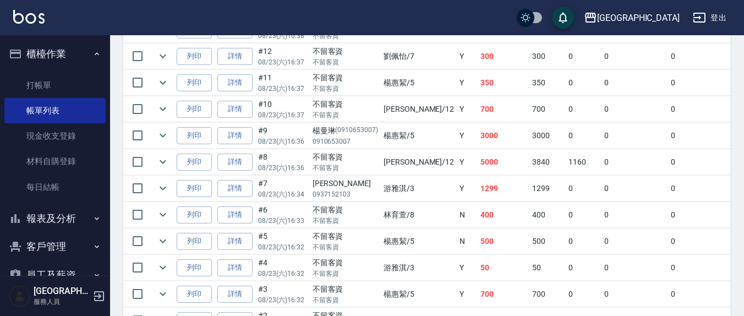
scroll to position [1032, 0]
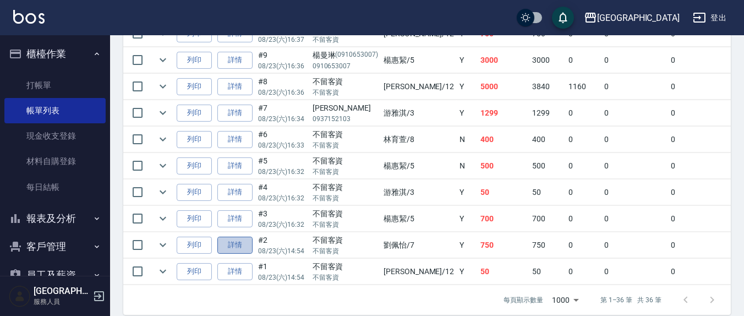
click at [230, 238] on link "詳情" at bounding box center [234, 245] width 35 height 17
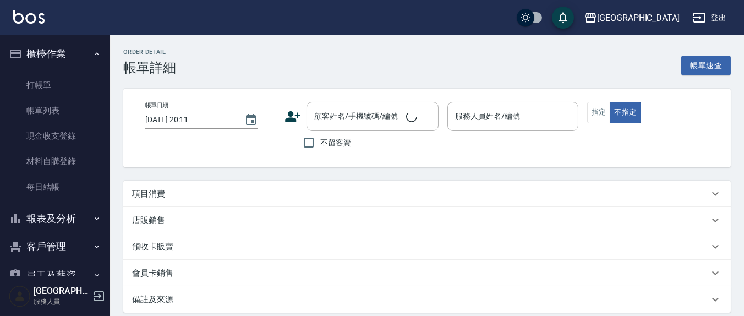
type input "2025/08/23 14:54"
checkbox input "true"
type input "[PERSON_NAME]7"
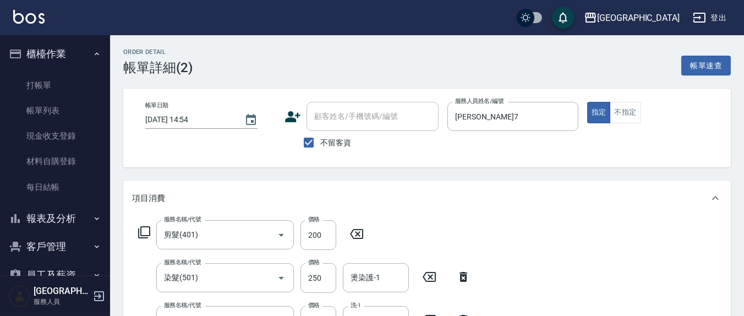
type input "剪髮(401)"
type input "染髮(501)"
type input "歐娜洗髮精(210)"
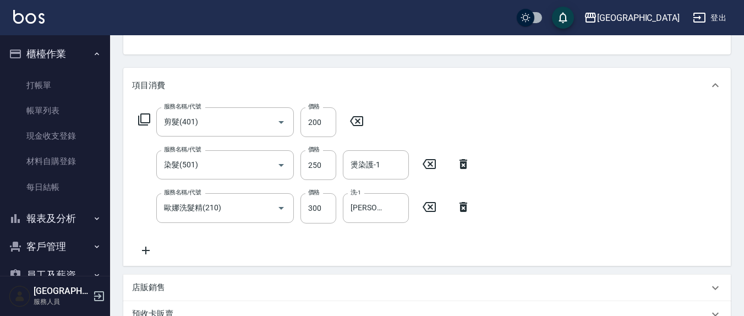
scroll to position [114, 0]
click at [325, 166] on input "250" at bounding box center [318, 164] width 36 height 30
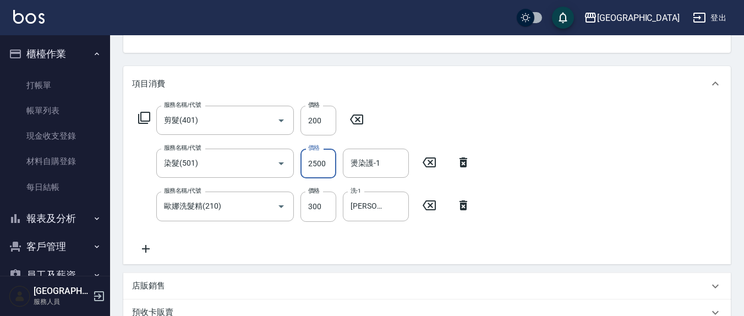
click at [323, 166] on input "2500" at bounding box center [318, 164] width 36 height 30
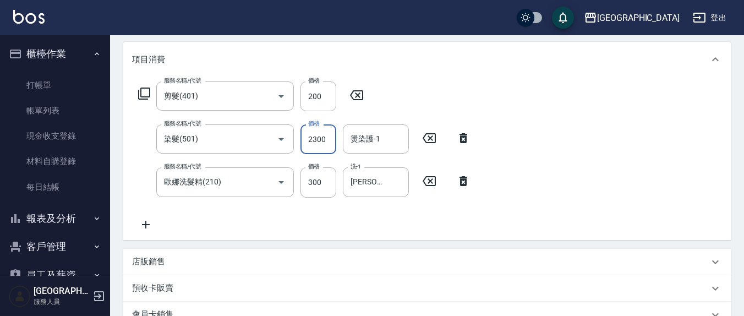
scroll to position [229, 0]
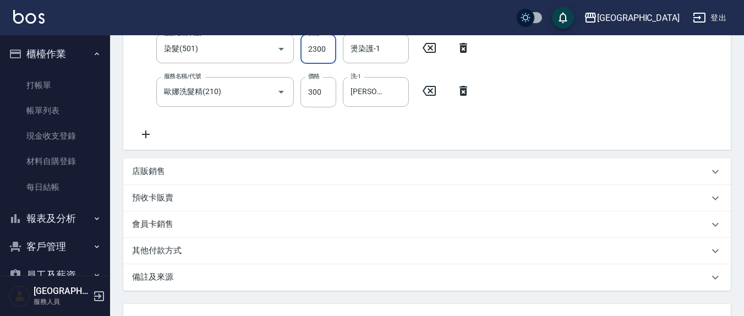
type input "2300"
click at [150, 131] on icon at bounding box center [146, 134] width 28 height 13
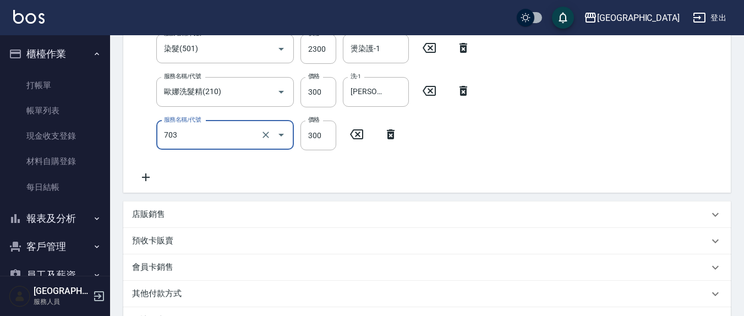
type input "(1236)設計師(703)"
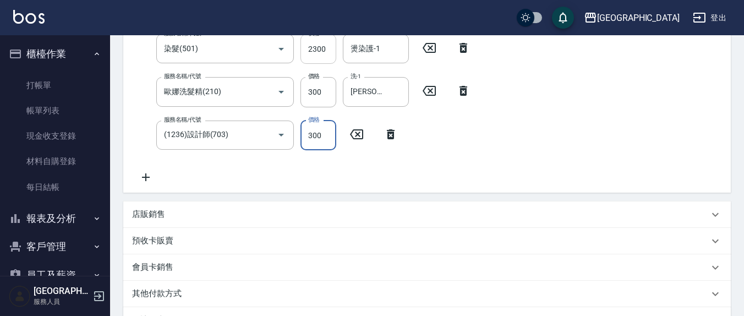
click at [323, 51] on input "2300" at bounding box center [318, 49] width 36 height 30
type input "2200"
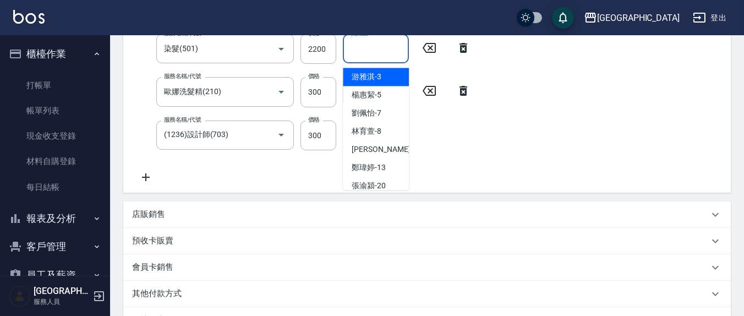
click at [393, 43] on input "燙染護-1" at bounding box center [376, 48] width 56 height 19
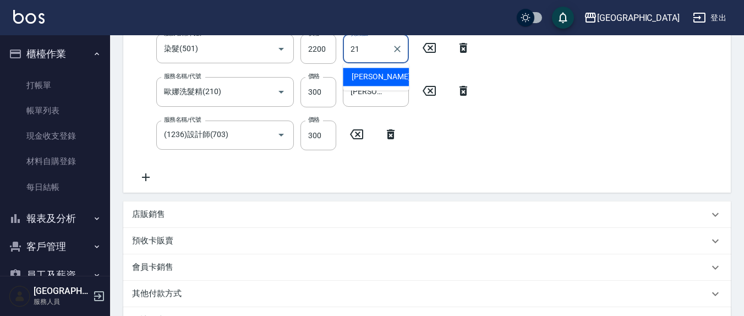
type input "[PERSON_NAME]-21"
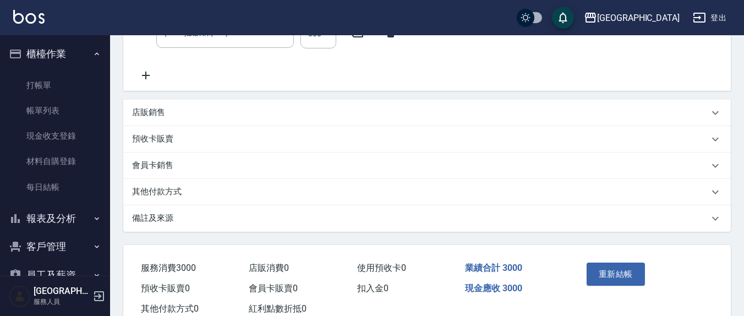
scroll to position [363, 0]
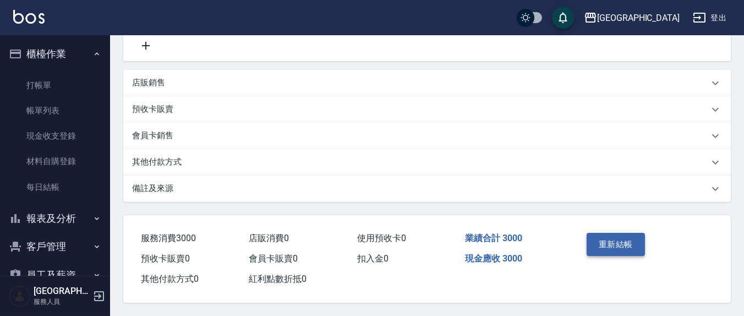
click at [607, 248] on button "重新結帳" at bounding box center [615, 244] width 58 height 23
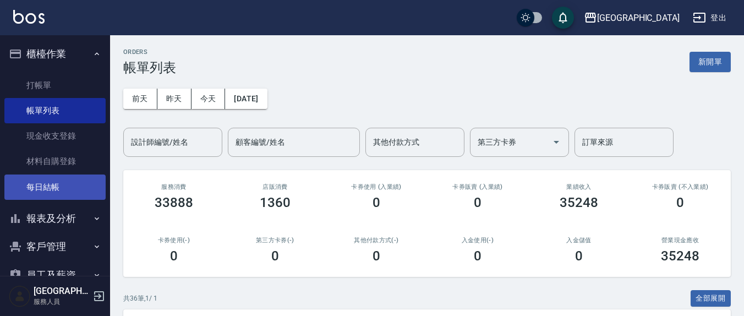
click at [42, 188] on link "每日結帳" at bounding box center [54, 186] width 101 height 25
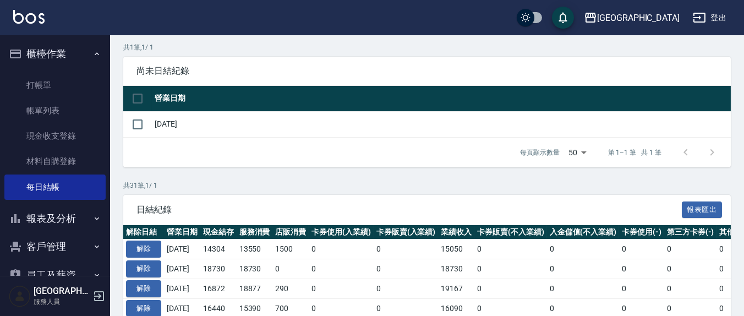
scroll to position [229, 0]
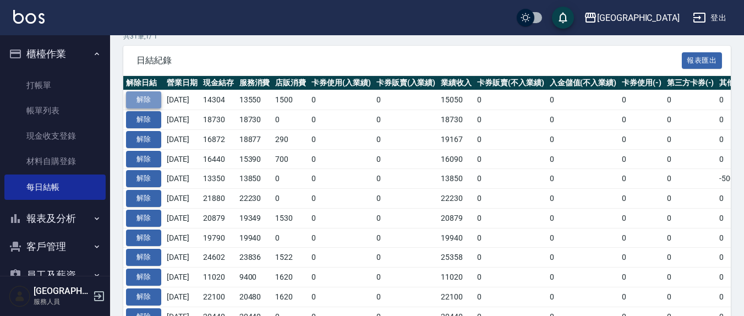
click at [131, 98] on button "解除" at bounding box center [143, 99] width 35 height 17
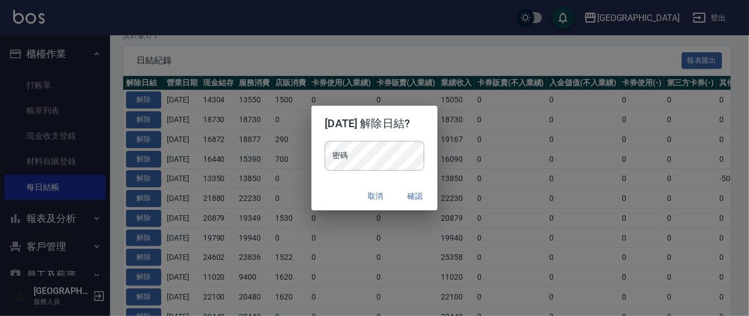
click at [420, 196] on button "確認" at bounding box center [415, 196] width 35 height 20
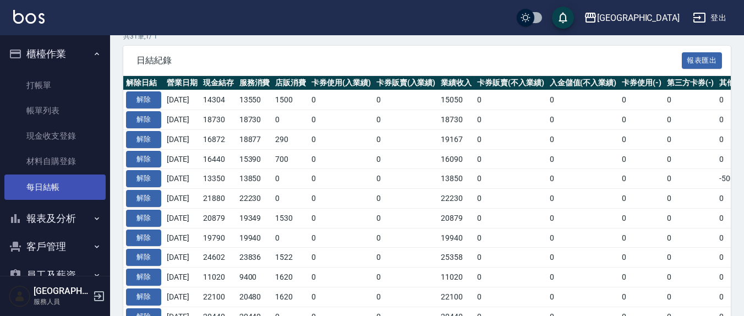
click at [62, 180] on link "每日結帳" at bounding box center [54, 186] width 101 height 25
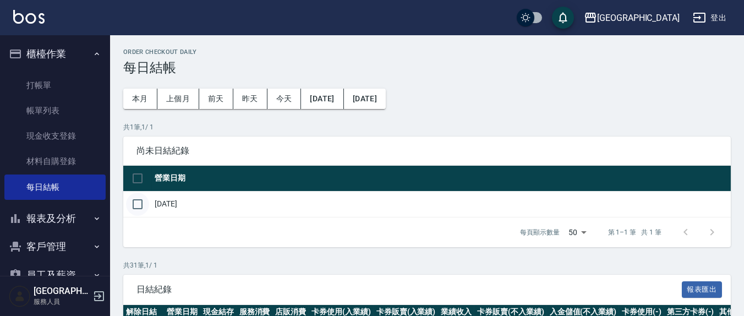
click at [138, 204] on input "checkbox" at bounding box center [137, 204] width 23 height 23
checkbox input "true"
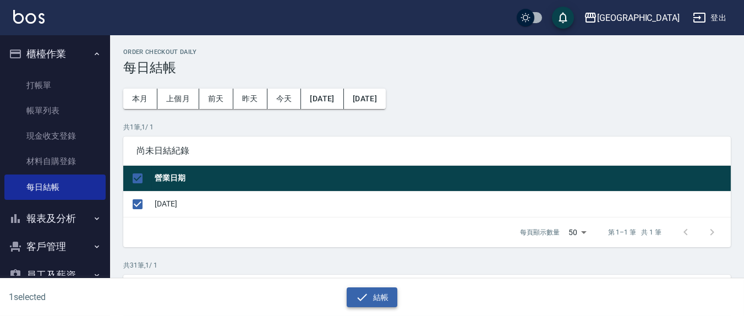
click at [377, 295] on button "結帳" at bounding box center [372, 297] width 51 height 20
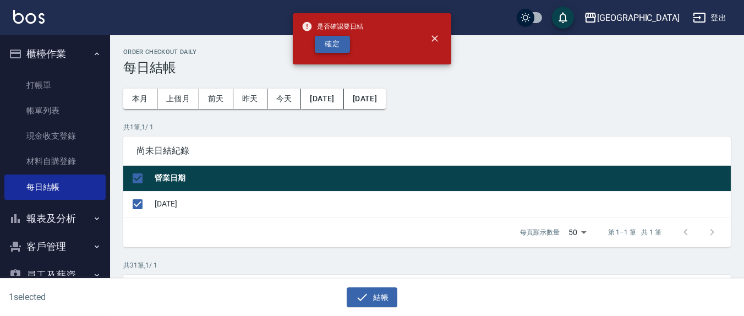
click at [340, 40] on button "確定" at bounding box center [332, 44] width 35 height 17
checkbox input "false"
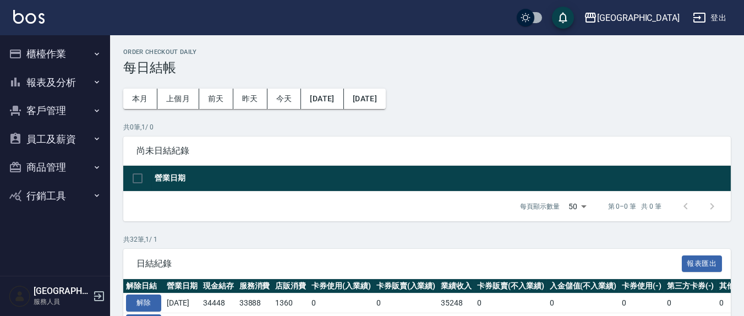
click at [59, 81] on button "報表及分析" at bounding box center [54, 82] width 101 height 29
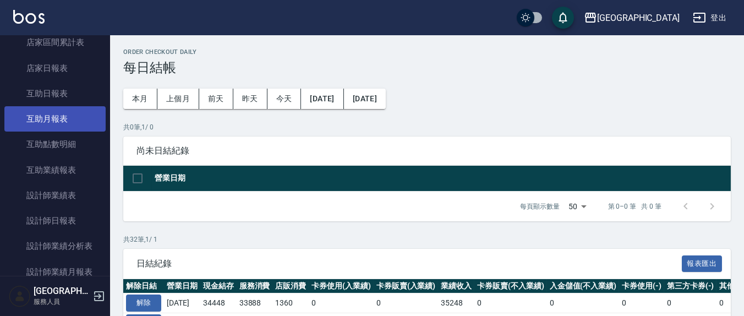
scroll to position [114, 0]
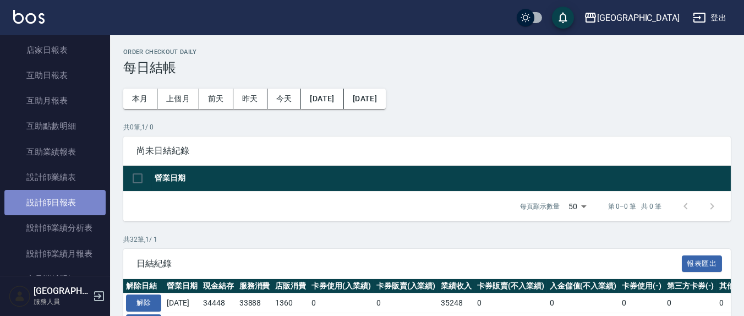
click at [71, 209] on link "設計師日報表" at bounding box center [54, 202] width 101 height 25
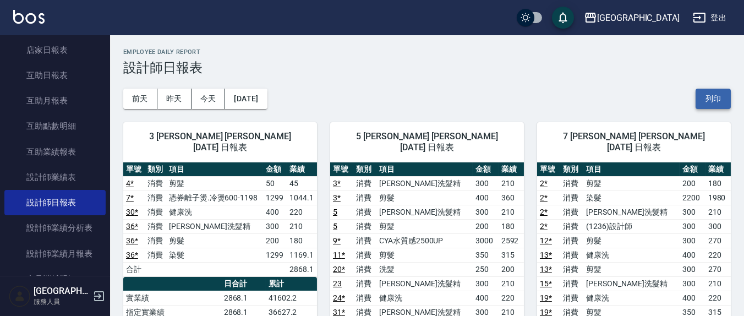
click at [703, 98] on button "列印" at bounding box center [712, 99] width 35 height 20
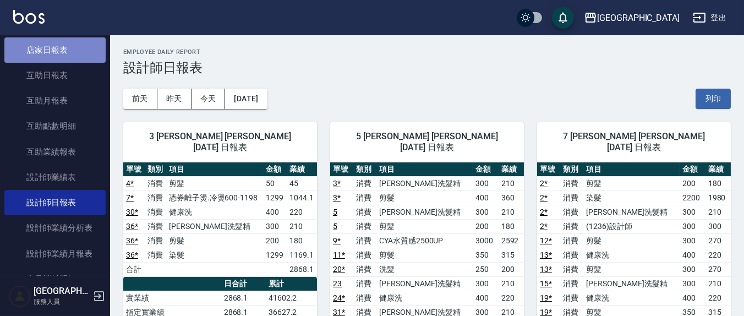
click at [72, 55] on link "店家日報表" at bounding box center [54, 49] width 101 height 25
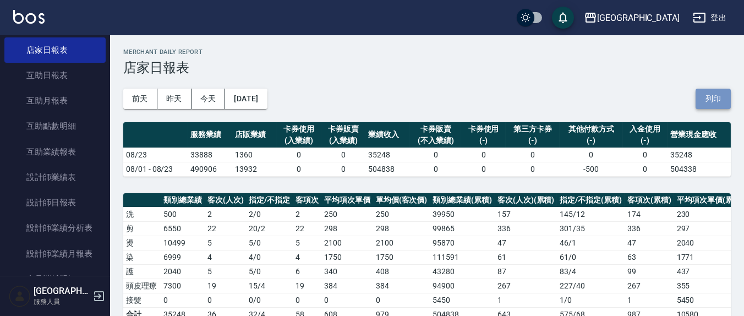
click at [720, 100] on button "列印" at bounding box center [712, 99] width 35 height 20
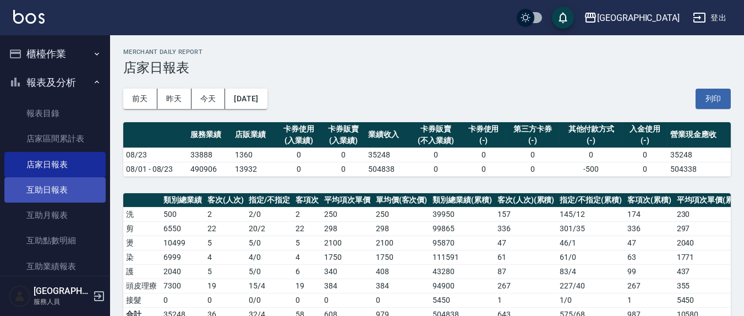
scroll to position [114, 0]
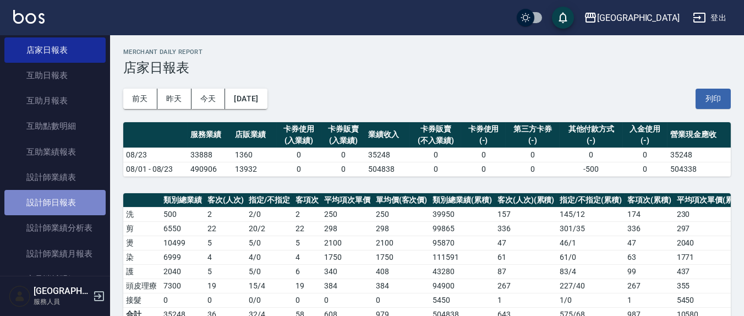
click at [59, 202] on link "設計師日報表" at bounding box center [54, 202] width 101 height 25
